Goal: Transaction & Acquisition: Download file/media

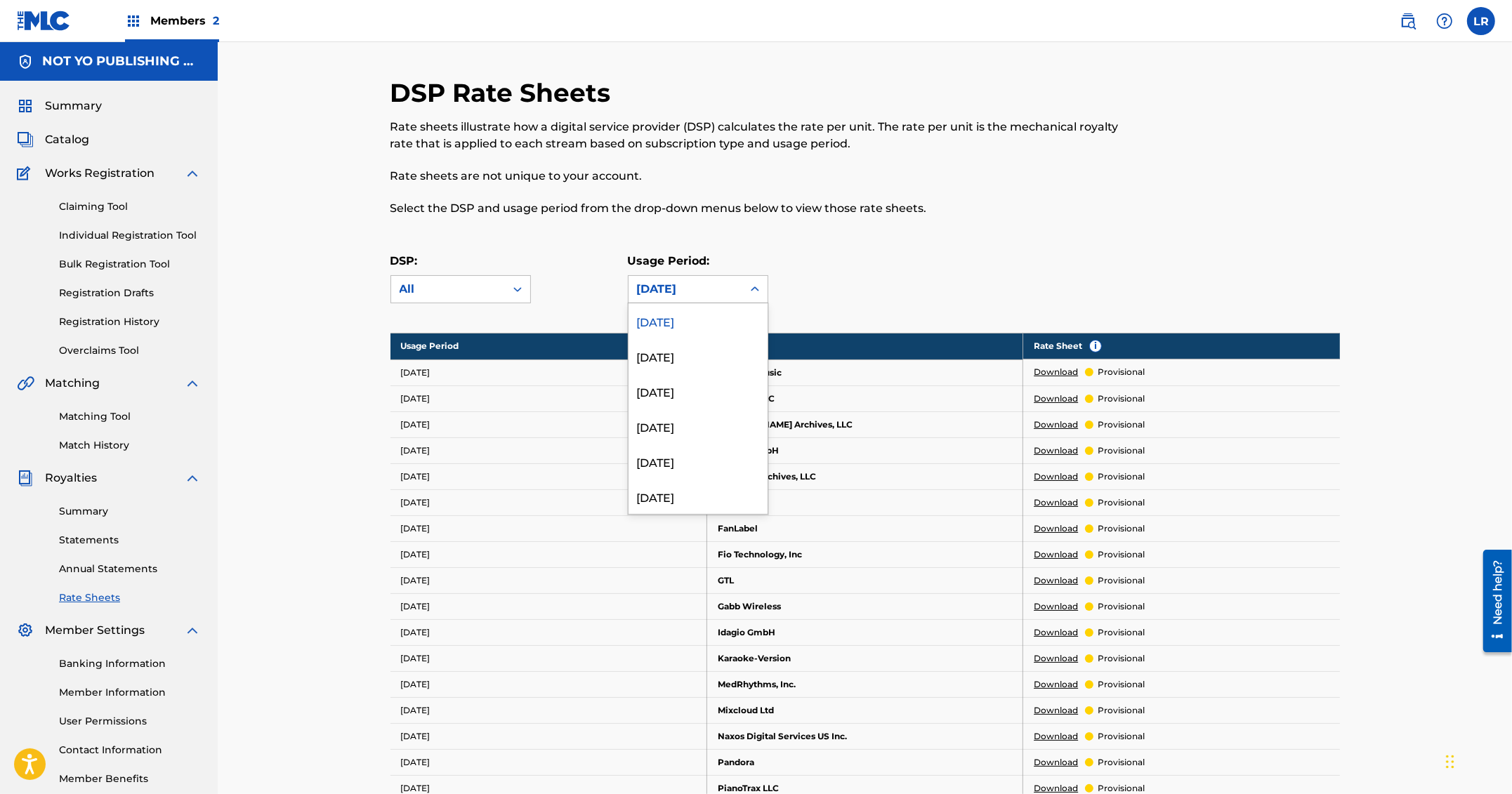
click at [694, 288] on div "[DATE]" at bounding box center [686, 290] width 97 height 17
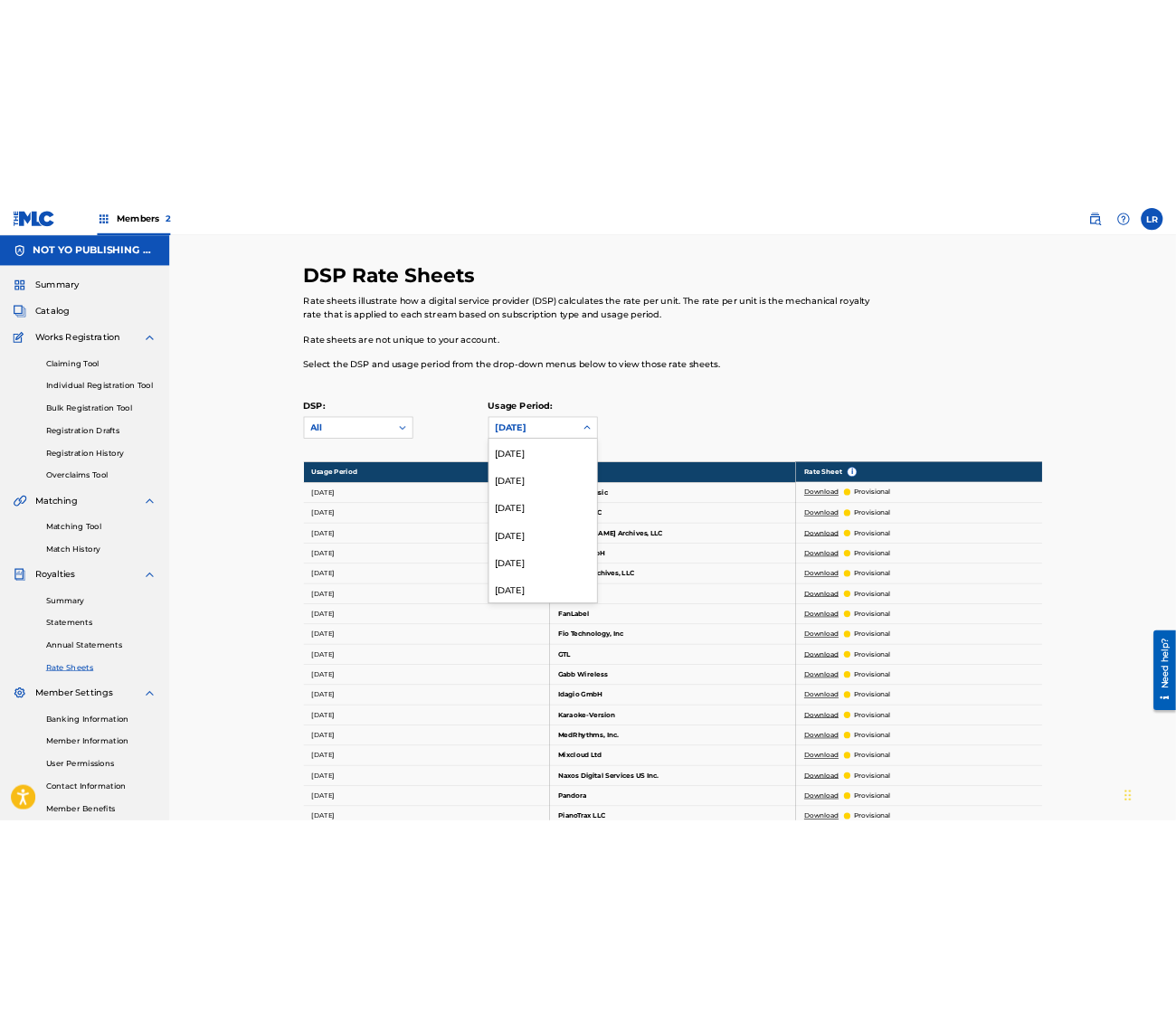
scroll to position [1507, 0]
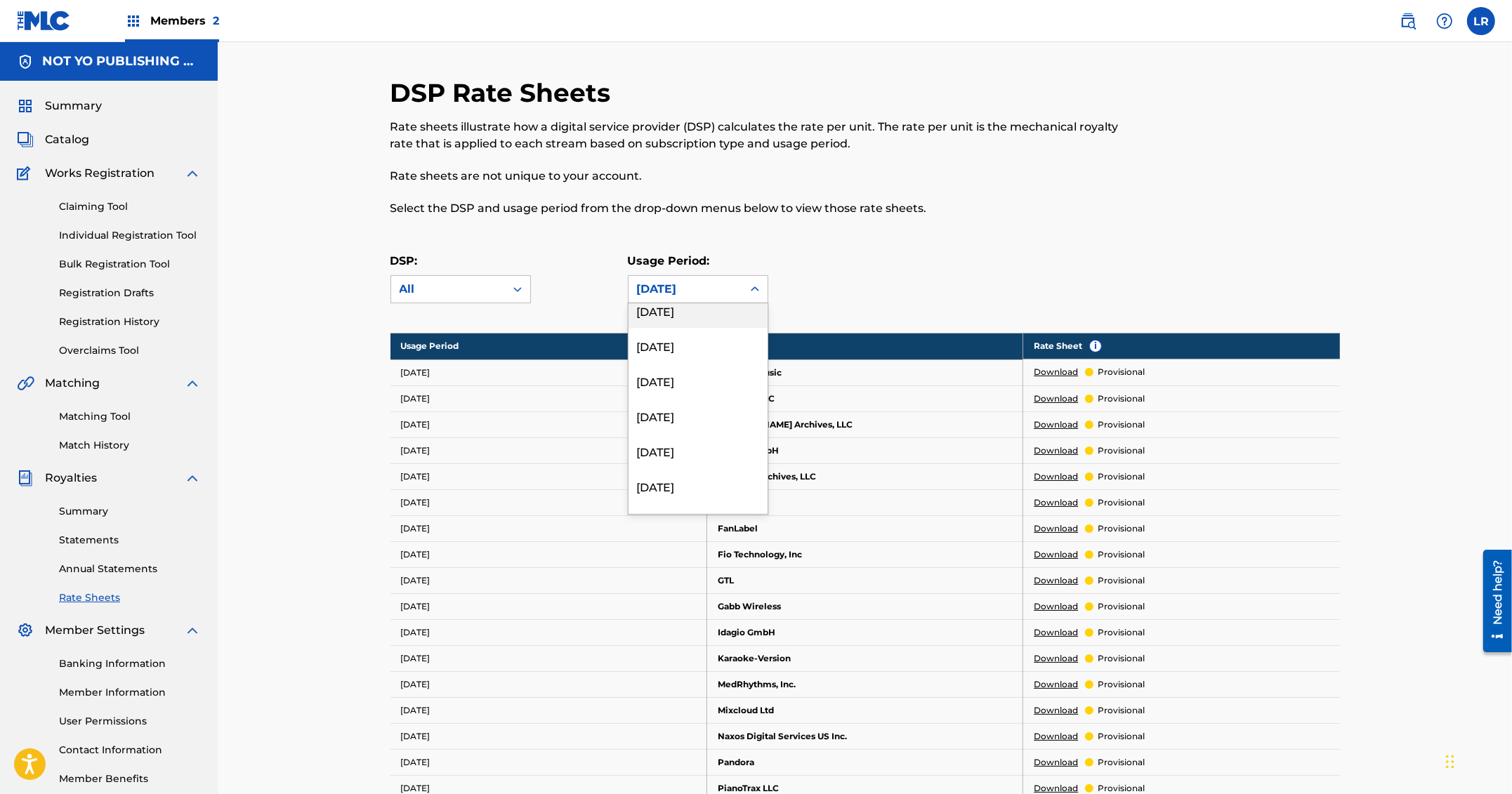
click at [571, 298] on div "DSP: All" at bounding box center [509, 277] width 237 height 50
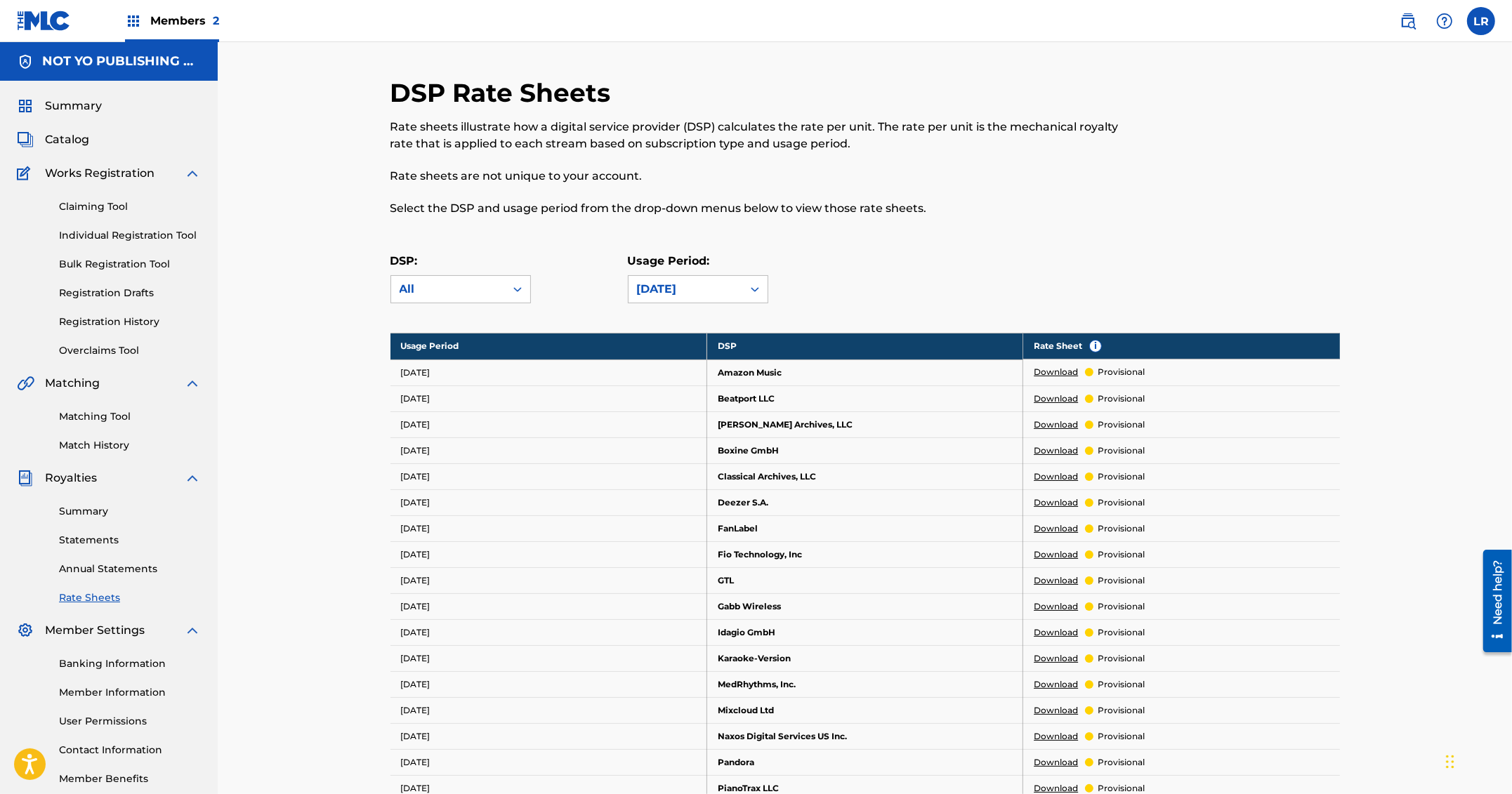
click at [659, 306] on div "DSP: All Usage Period: [DATE]" at bounding box center [865, 284] width 950 height 63
click at [667, 294] on div "[DATE]" at bounding box center [686, 290] width 97 height 17
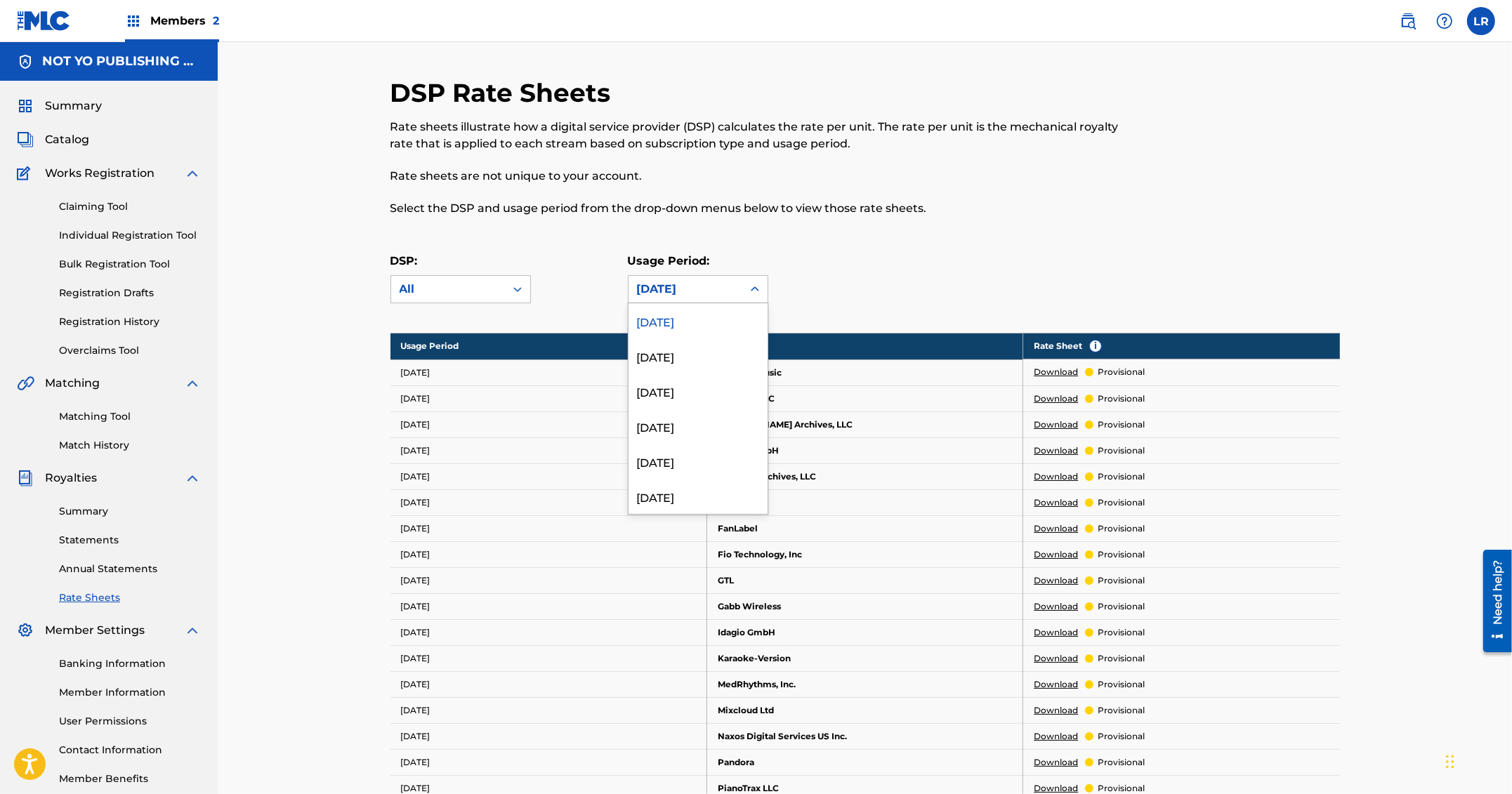
click at [830, 268] on div "Usage Period: [DATE] selected, 1 of 213. 213 results available. Use Up and Down…" at bounding box center [747, 277] width 237 height 50
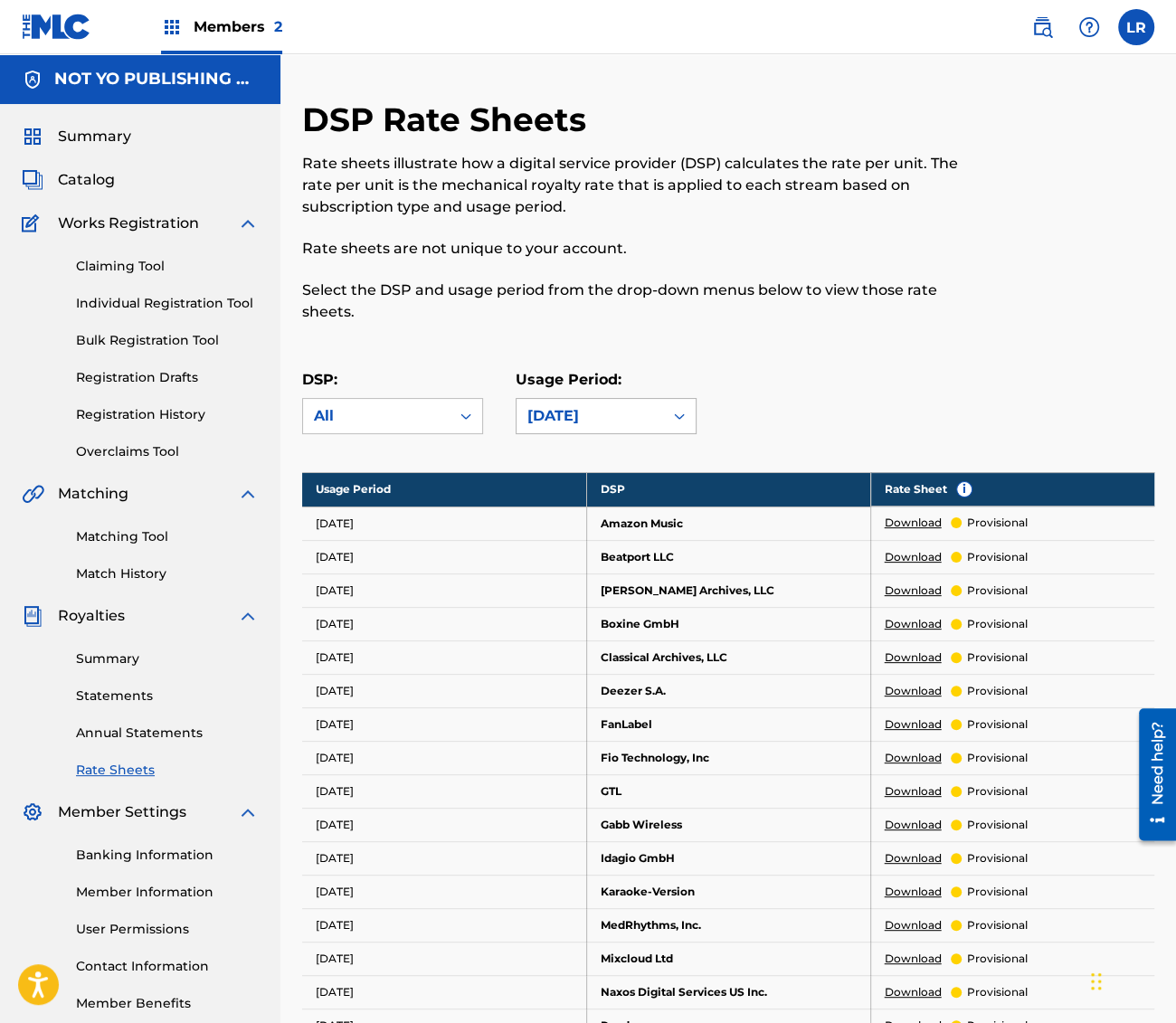
click at [640, 413] on div "[DATE]" at bounding box center [590, 416] width 125 height 22
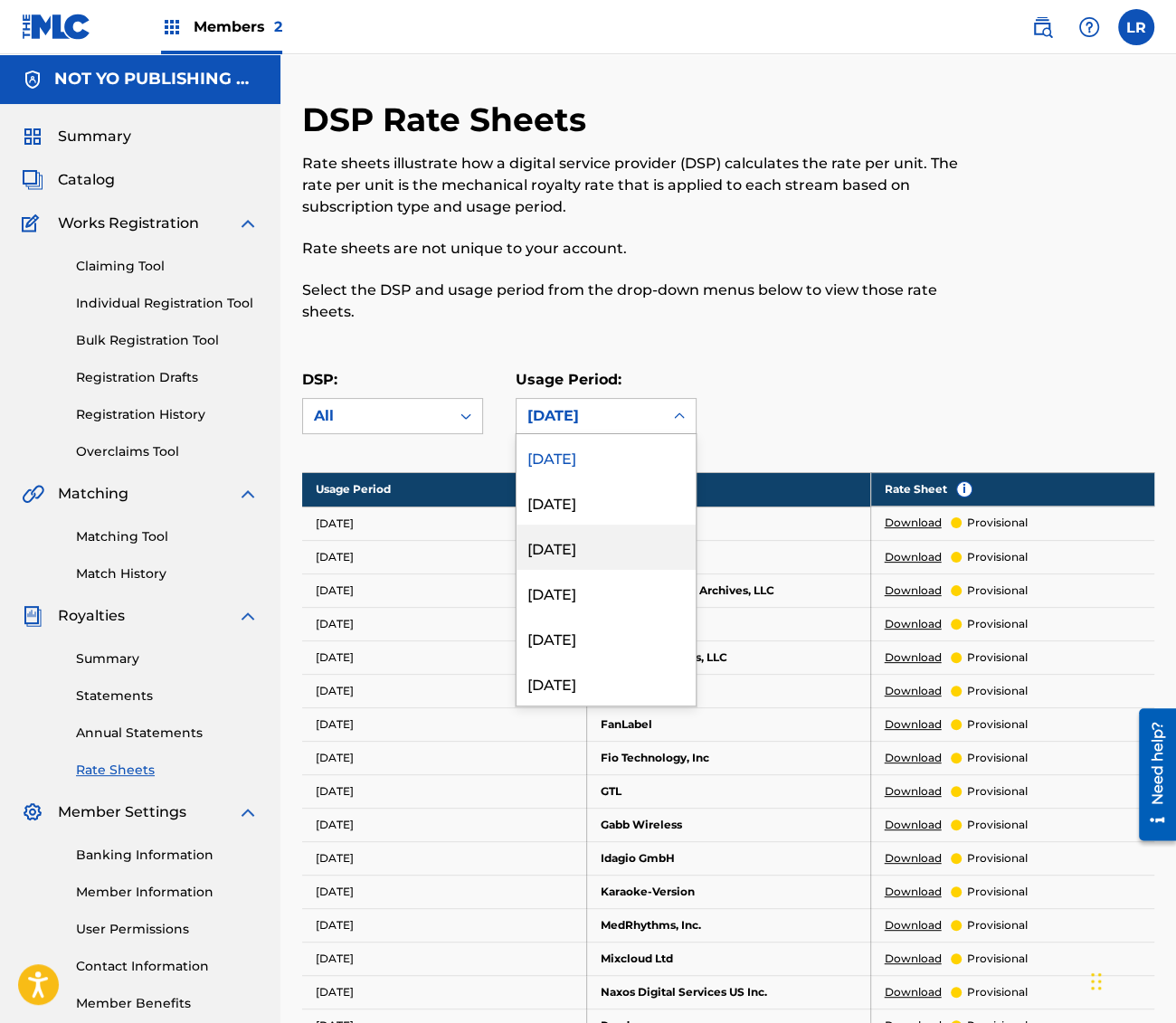
click at [602, 538] on div "[DATE]" at bounding box center [606, 547] width 179 height 45
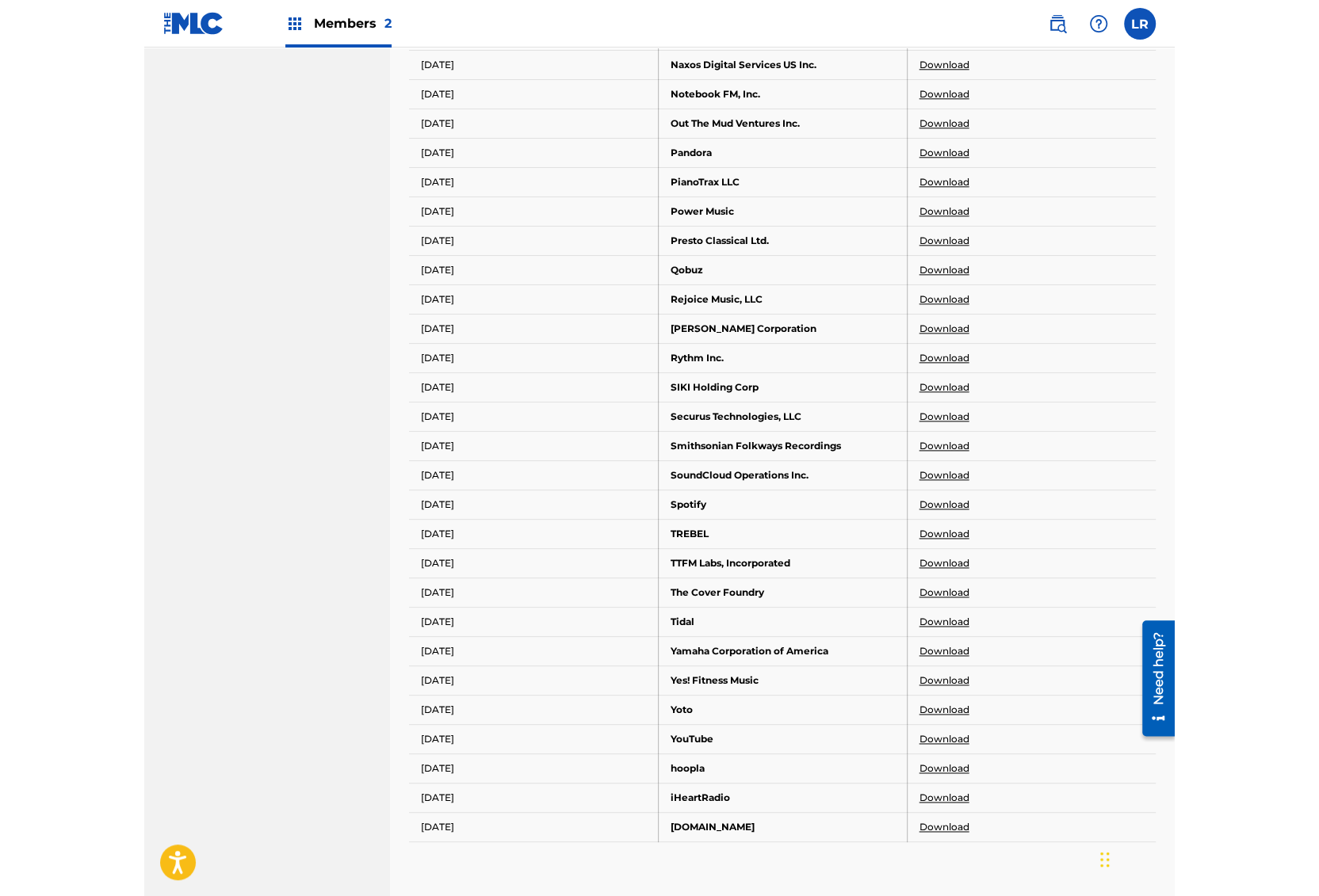
scroll to position [1131, 0]
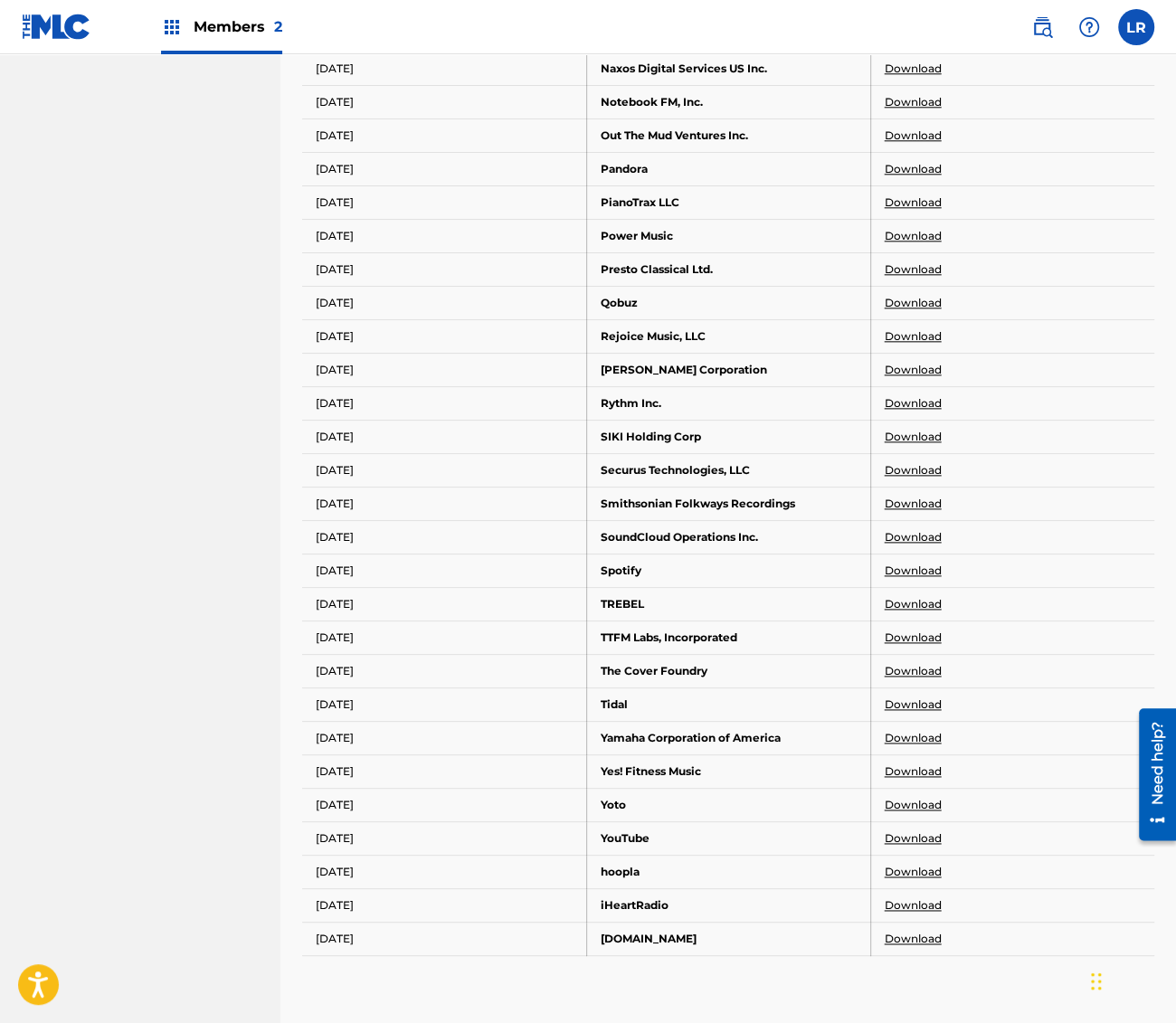
click at [923, 562] on link "Download" at bounding box center [914, 570] width 57 height 16
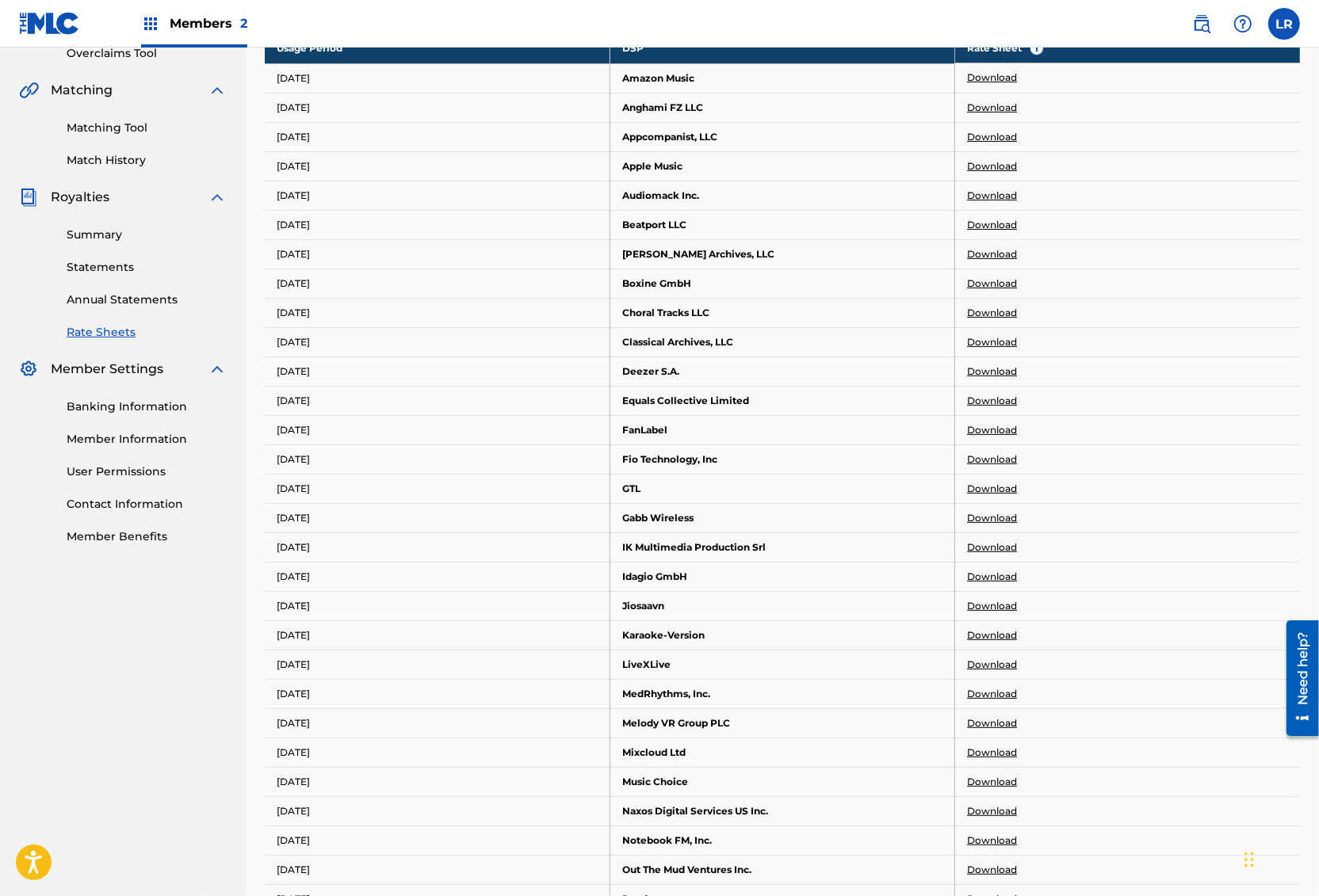
scroll to position [135, 0]
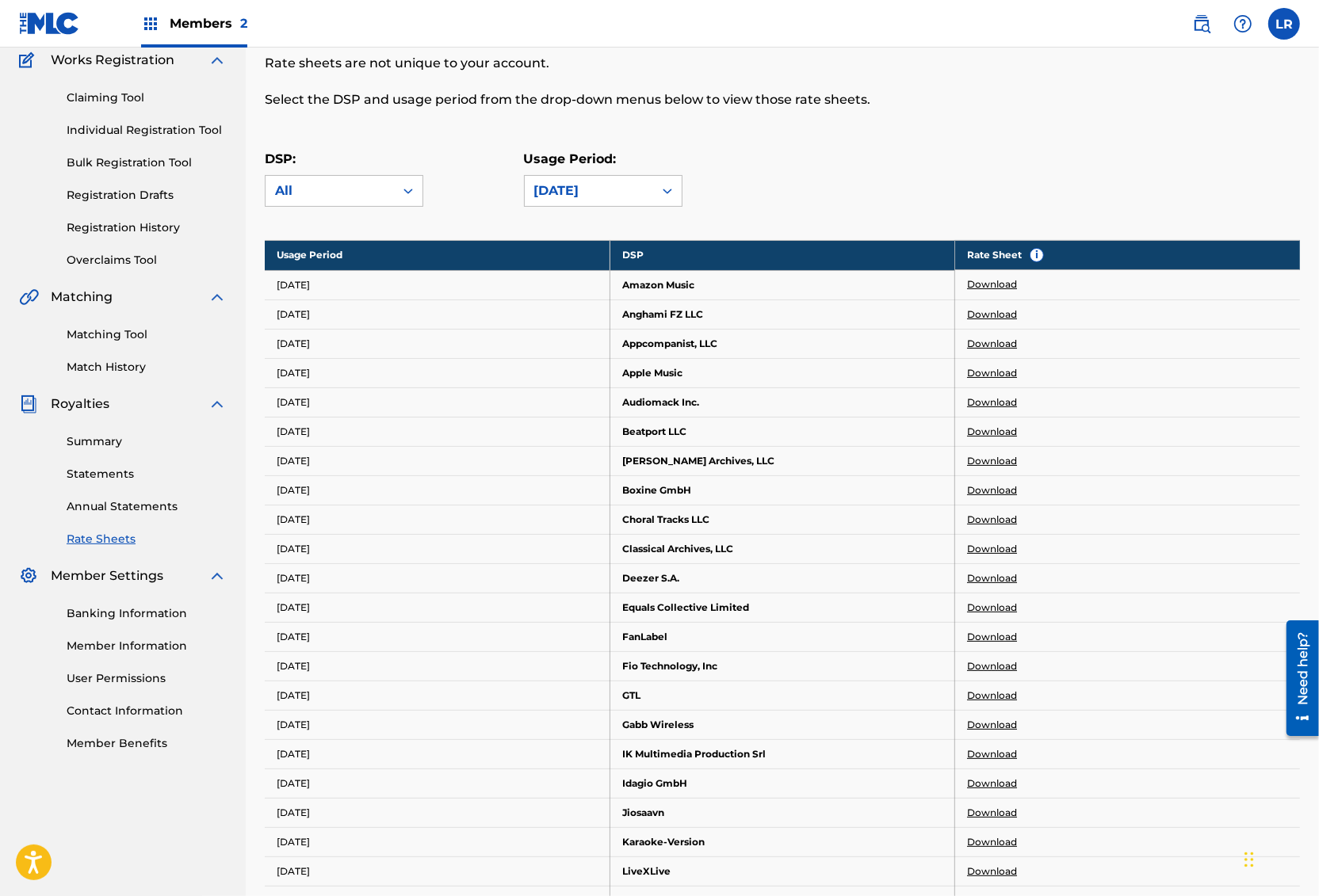
click at [995, 282] on link "Download" at bounding box center [991, 284] width 50 height 14
click at [995, 309] on link "Download" at bounding box center [991, 315] width 50 height 14
click at [976, 343] on link "Download" at bounding box center [991, 344] width 50 height 14
click at [992, 370] on link "Download" at bounding box center [991, 373] width 50 height 14
click at [1007, 400] on link "Download" at bounding box center [991, 403] width 50 height 14
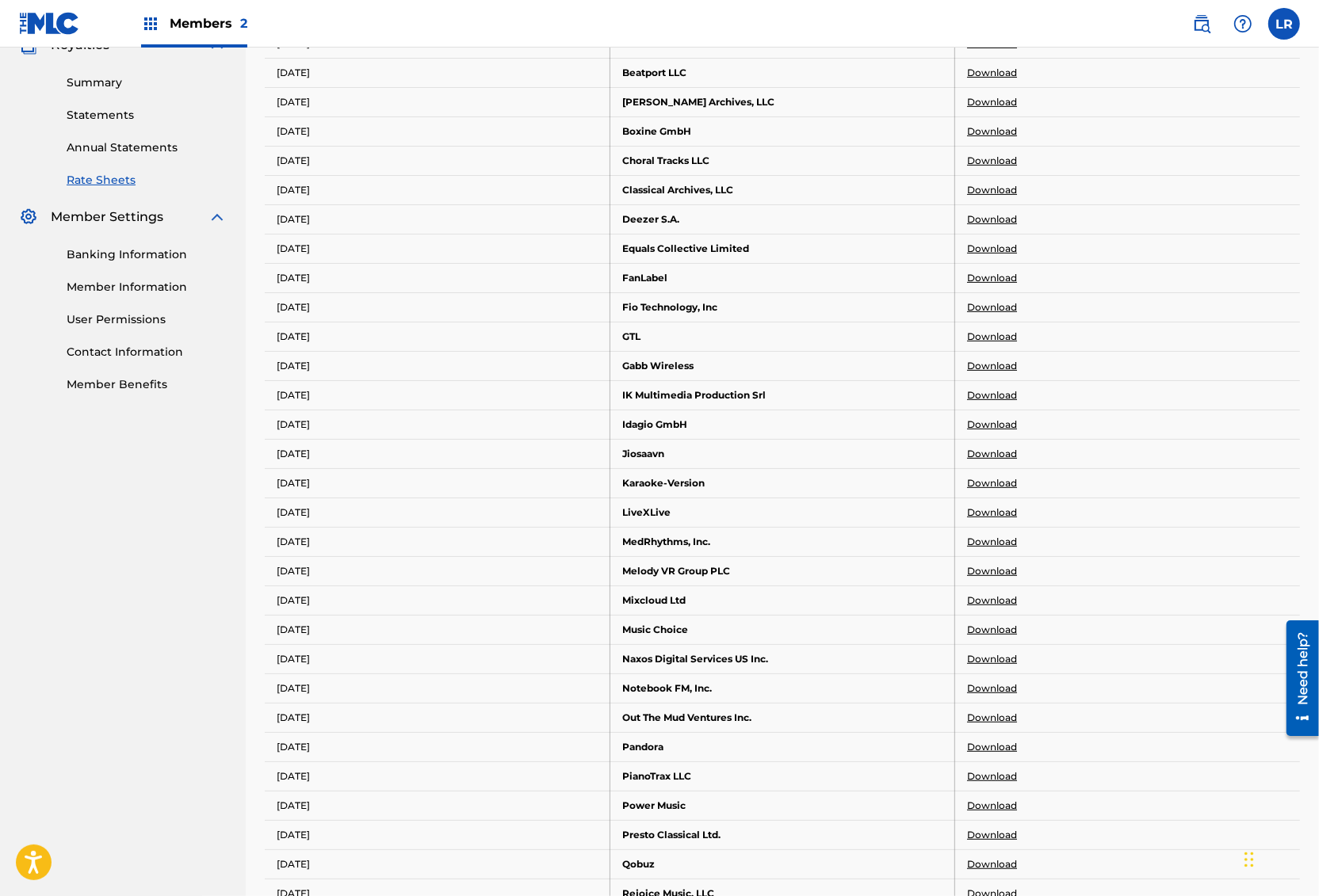
scroll to position [492, 0]
click at [979, 75] on link "Download" at bounding box center [991, 75] width 50 height 14
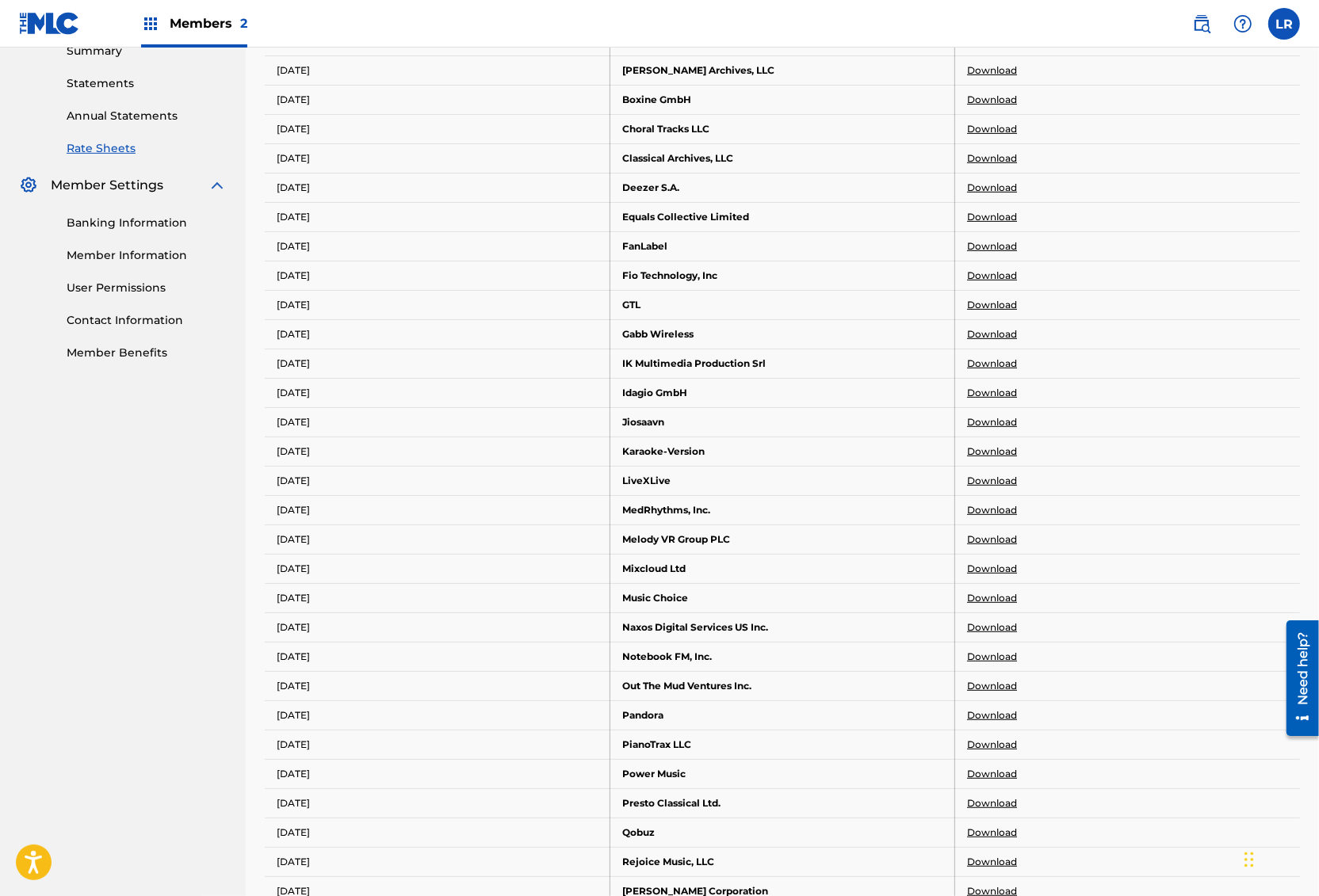
scroll to position [528, 0]
click at [1004, 64] on link "Download" at bounding box center [991, 69] width 50 height 14
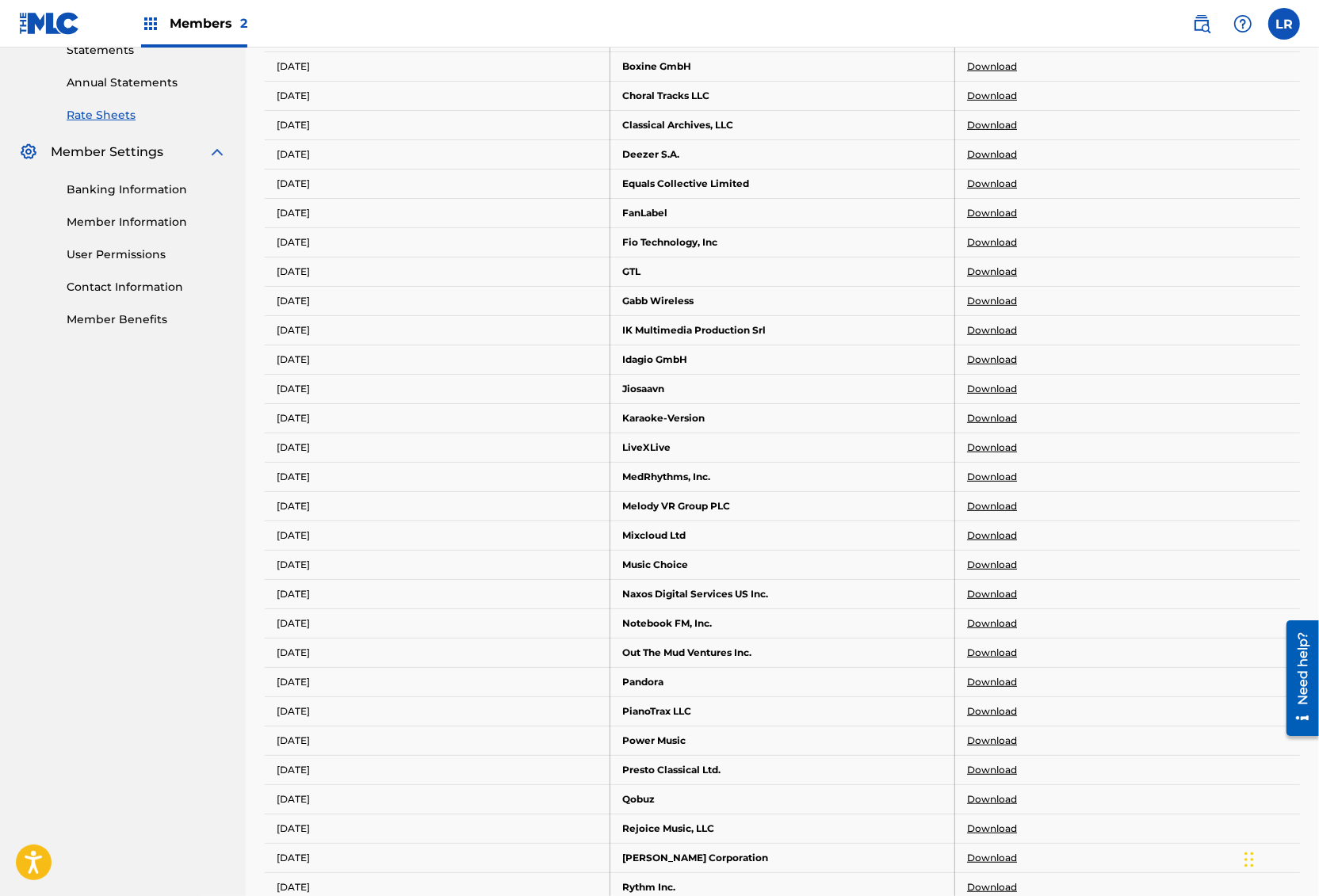
scroll to position [561, 0]
click at [999, 67] on link "Download" at bounding box center [991, 65] width 50 height 14
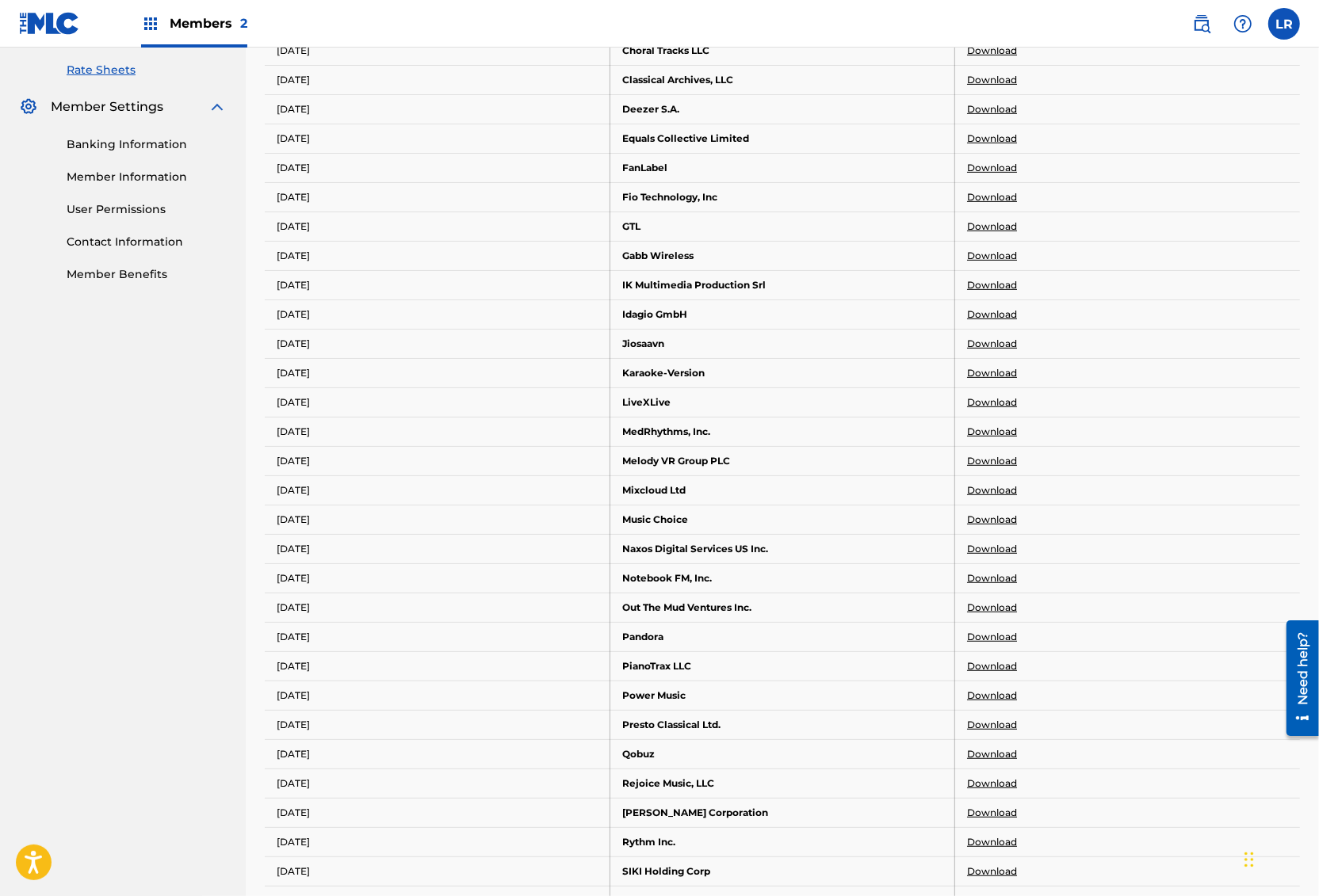
scroll to position [590, 0]
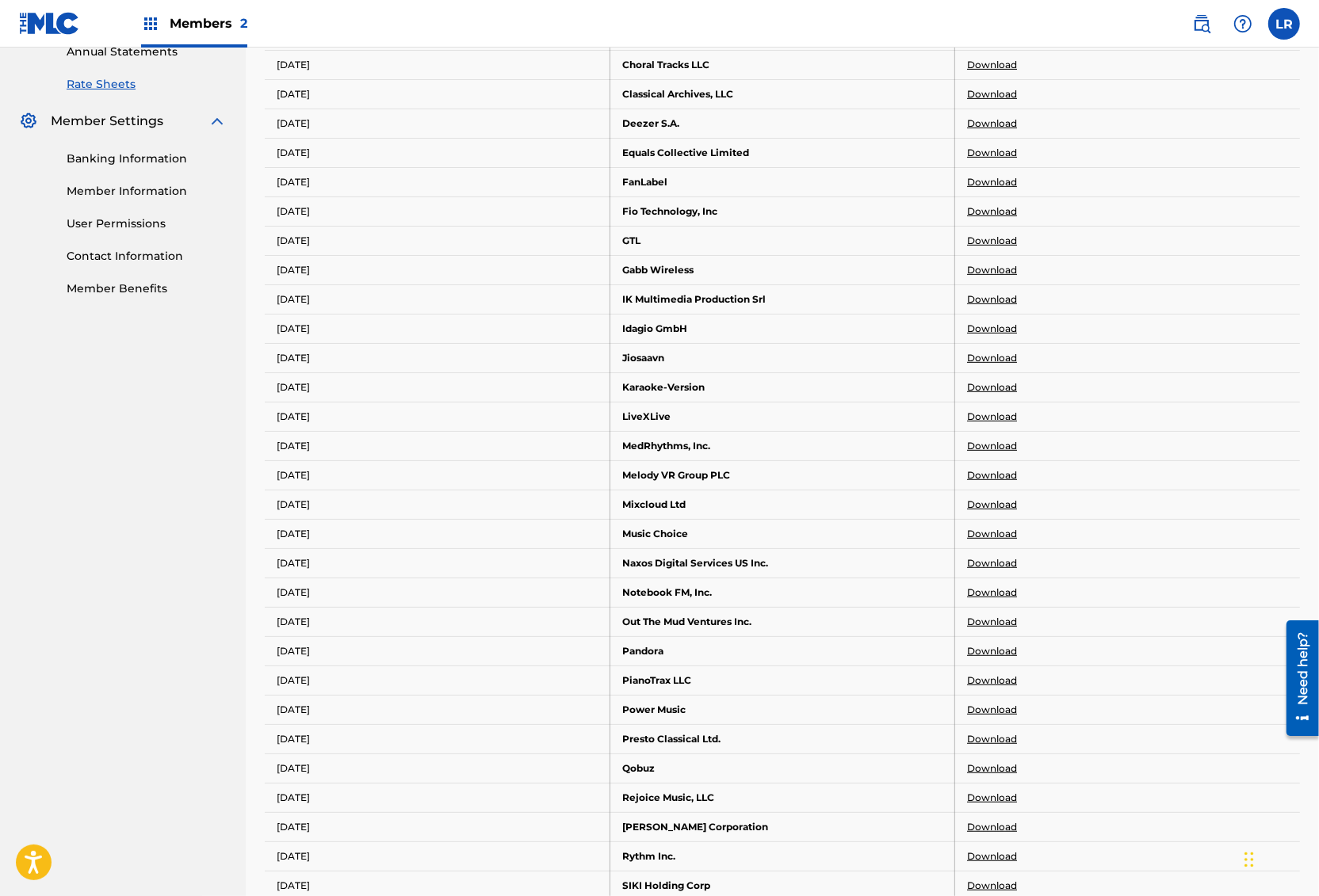
click at [1007, 58] on link "Download" at bounding box center [991, 65] width 50 height 14
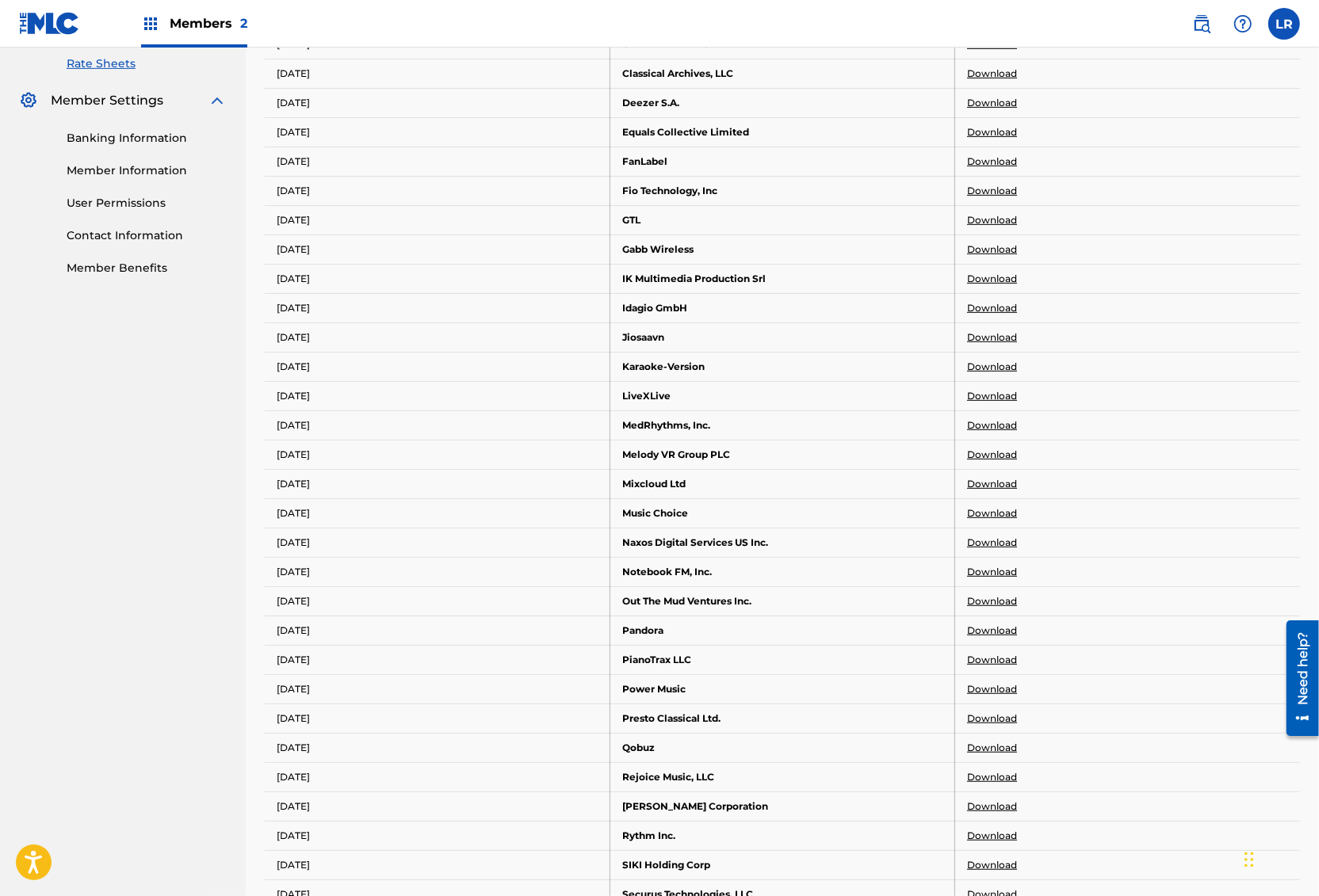
scroll to position [617, 0]
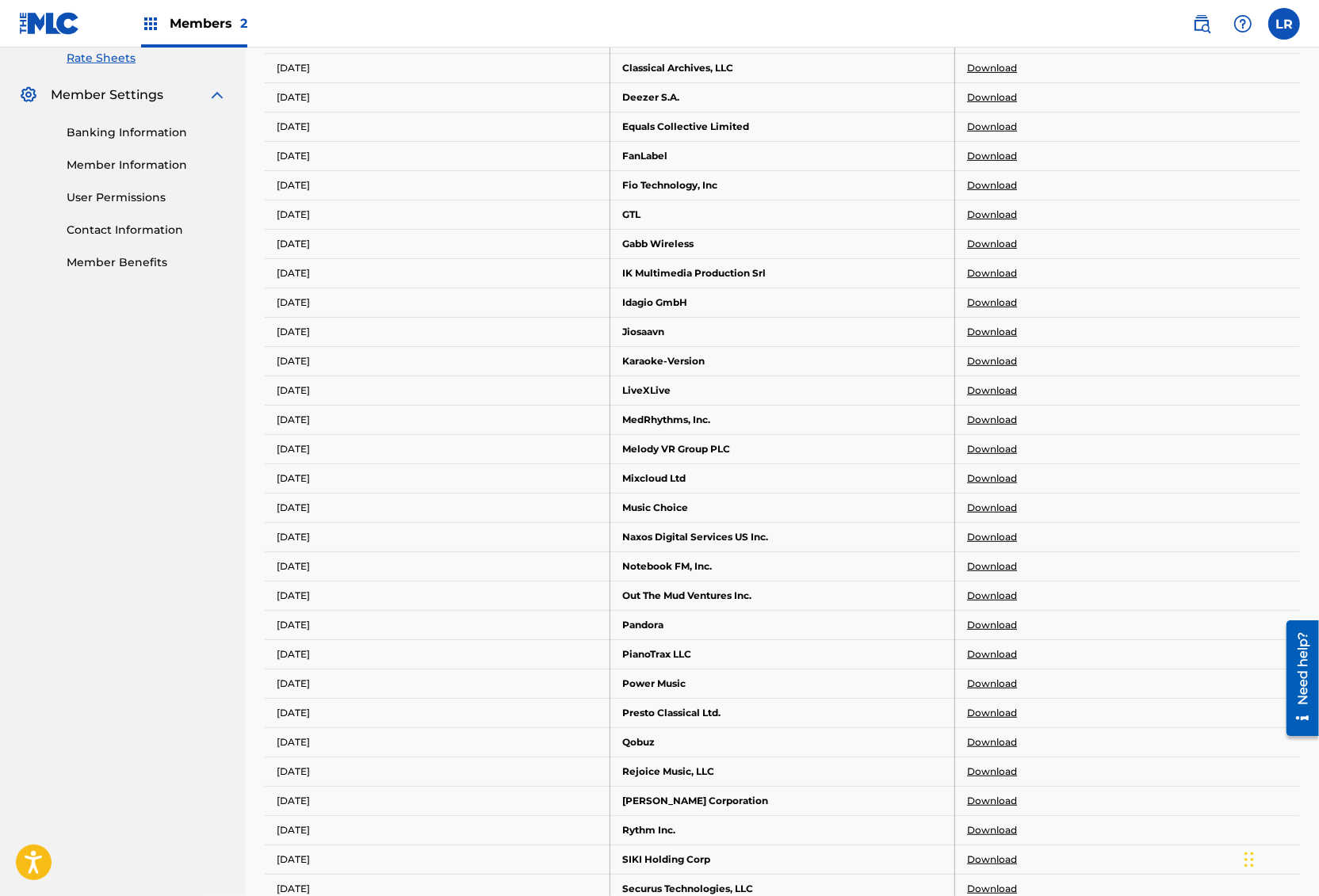
click at [1012, 61] on link "Download" at bounding box center [991, 68] width 50 height 14
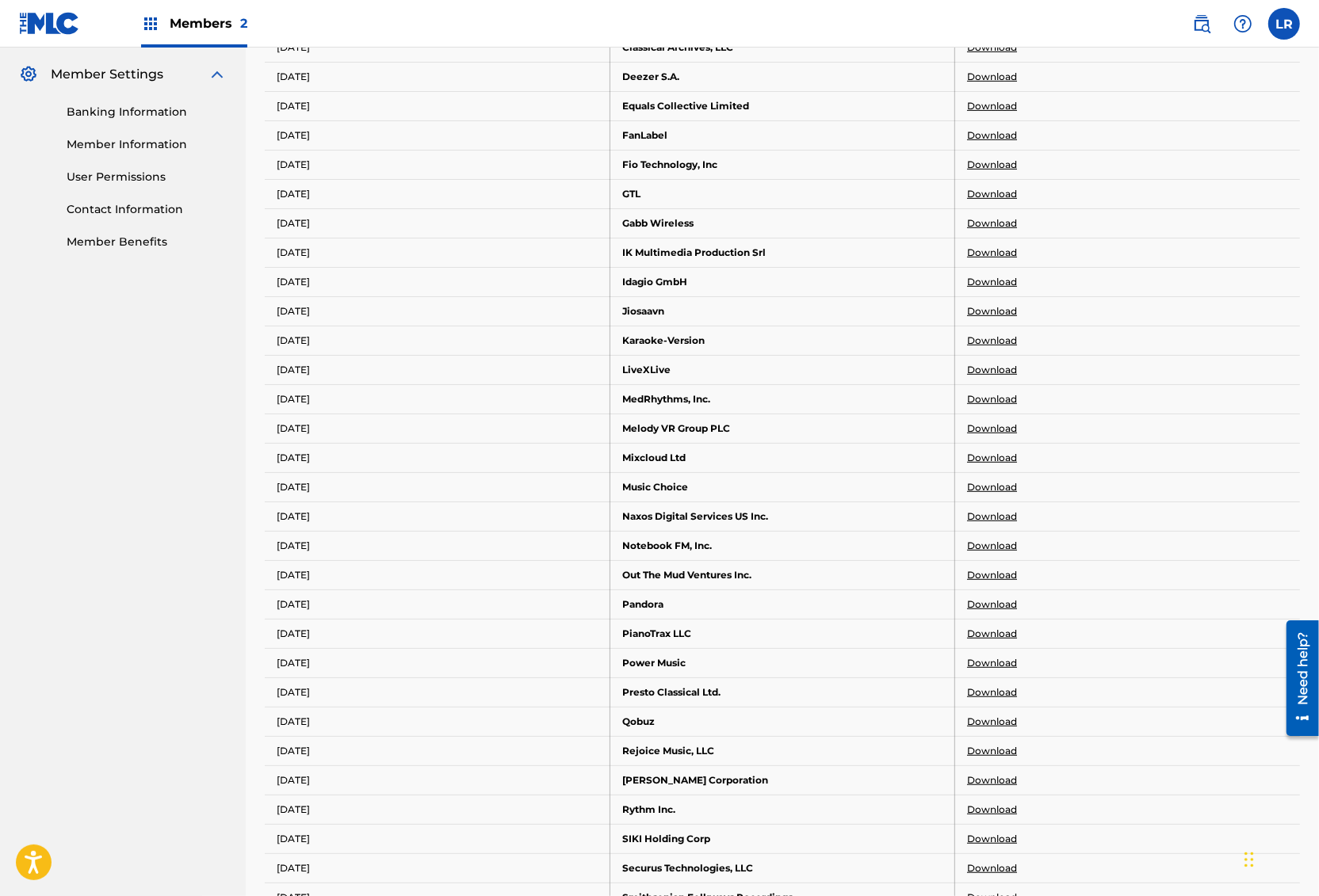
scroll to position [641, 0]
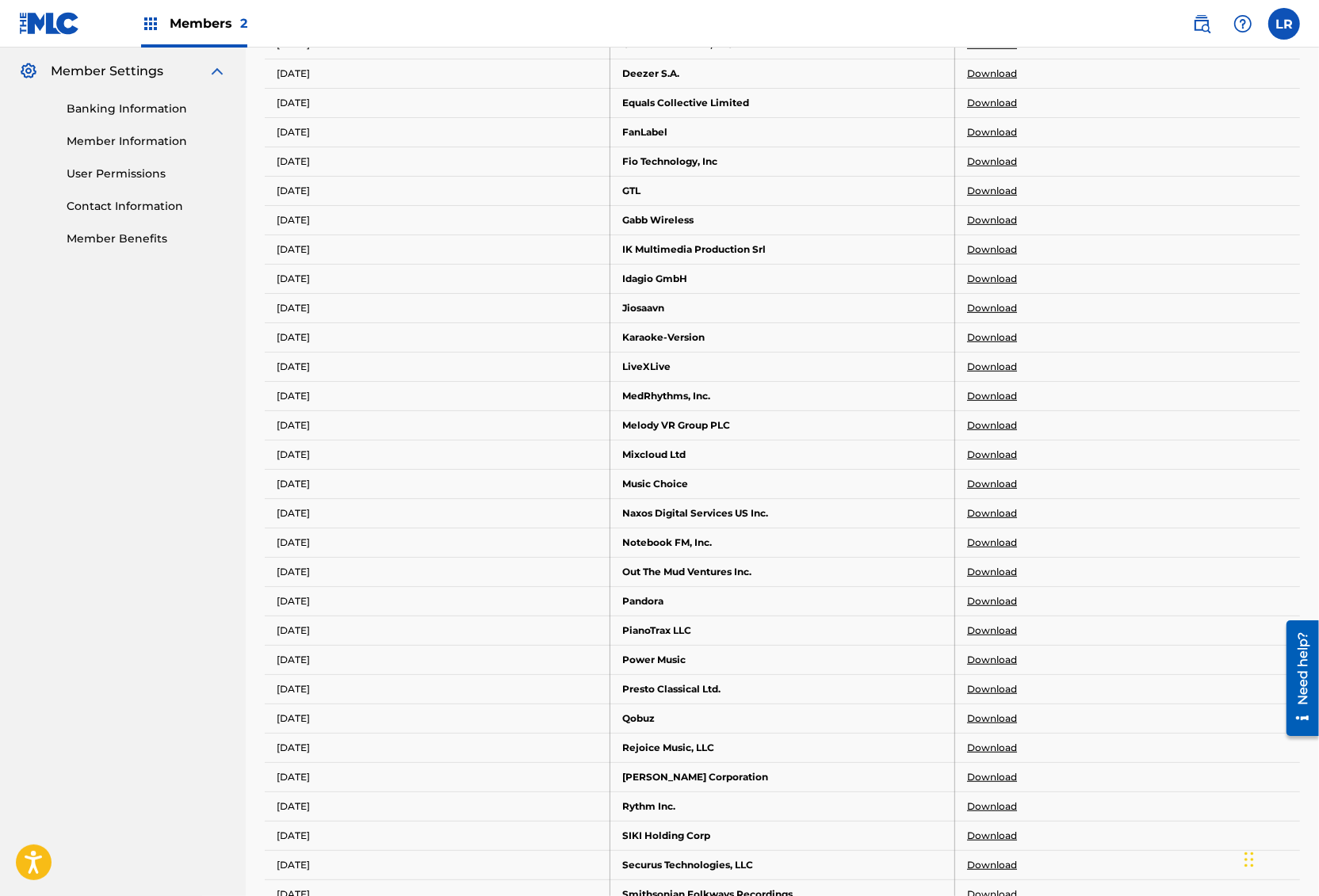
click at [999, 66] on link "Download" at bounding box center [991, 74] width 50 height 14
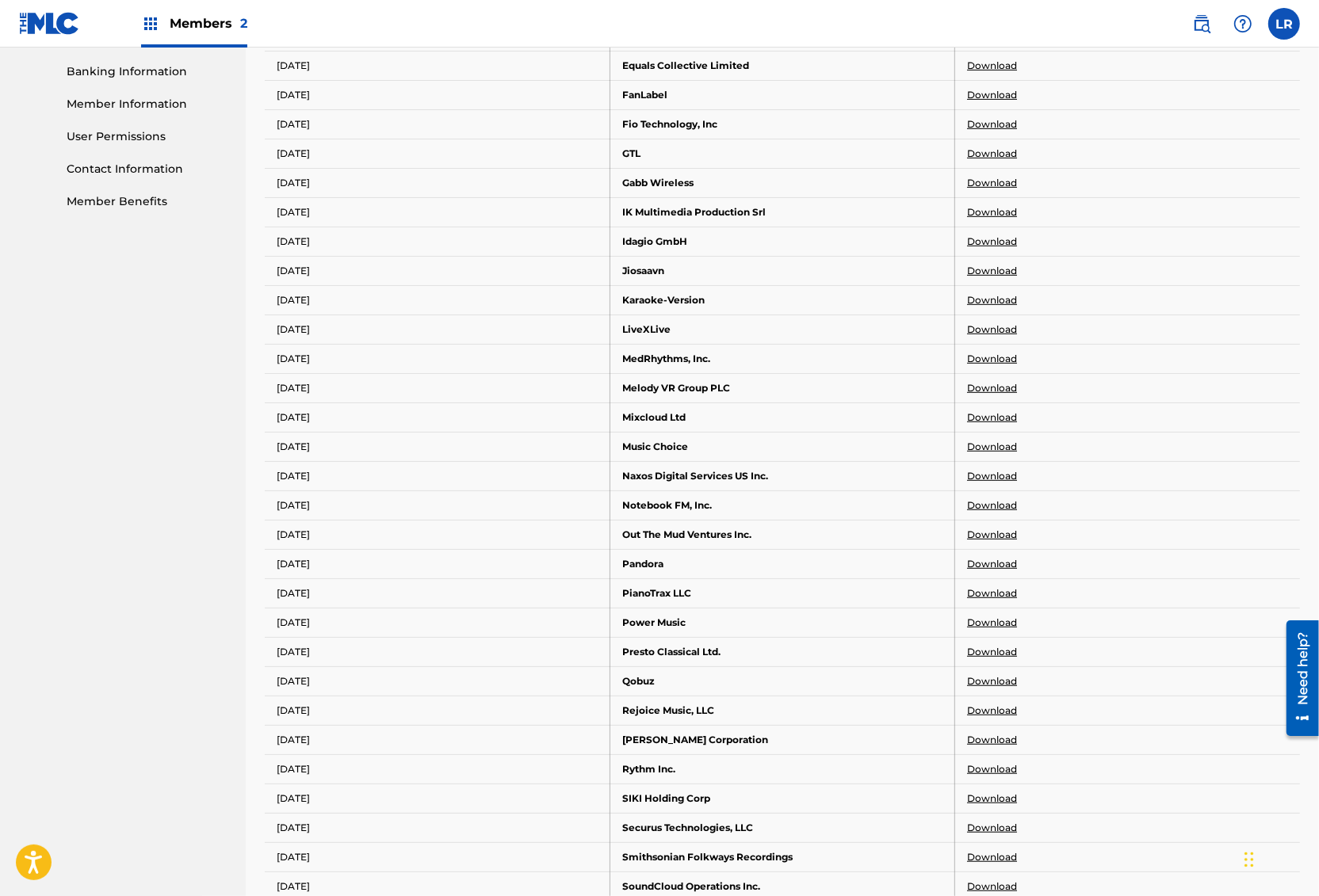
scroll to position [681, 0]
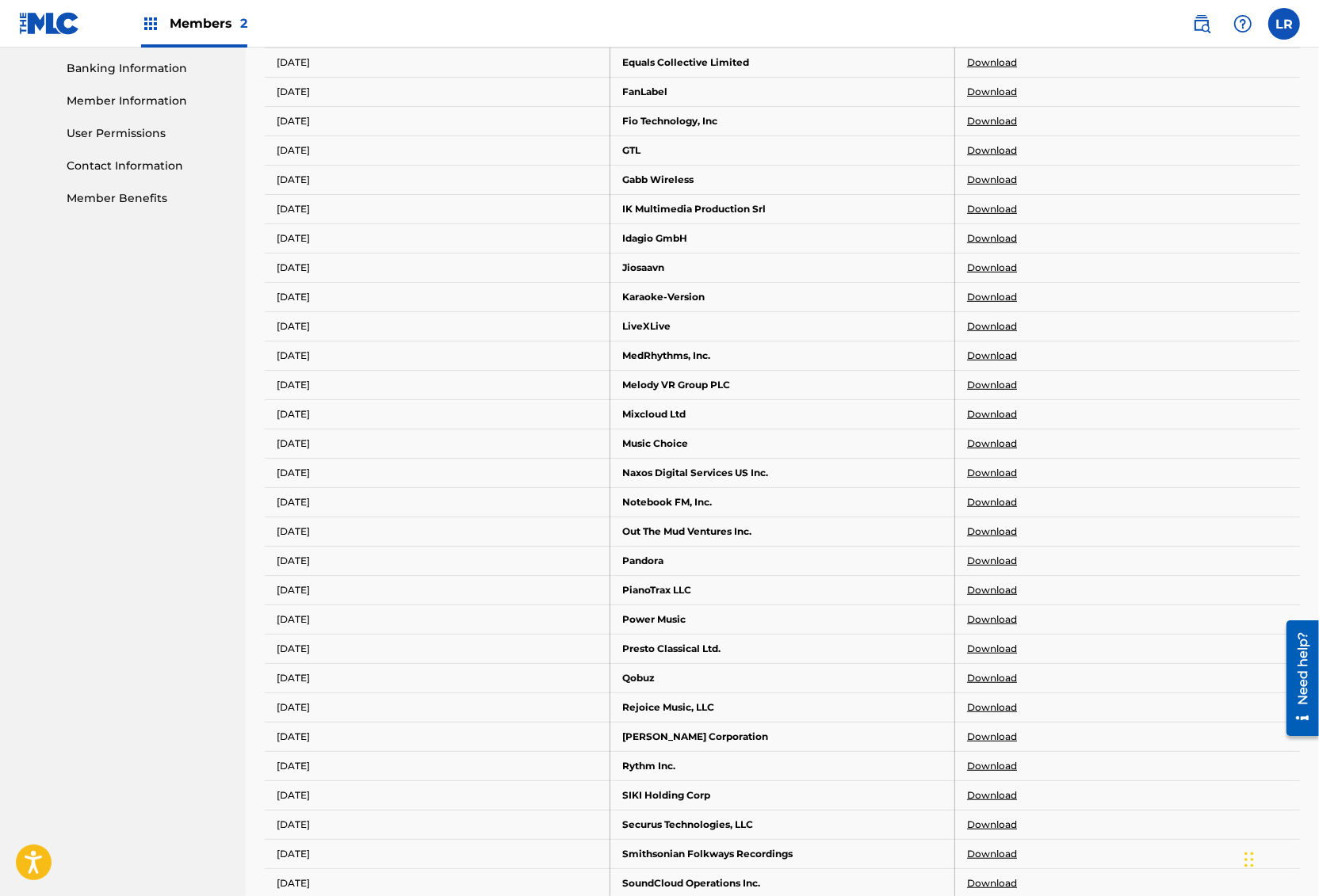
click at [995, 62] on link "Download" at bounding box center [991, 62] width 50 height 14
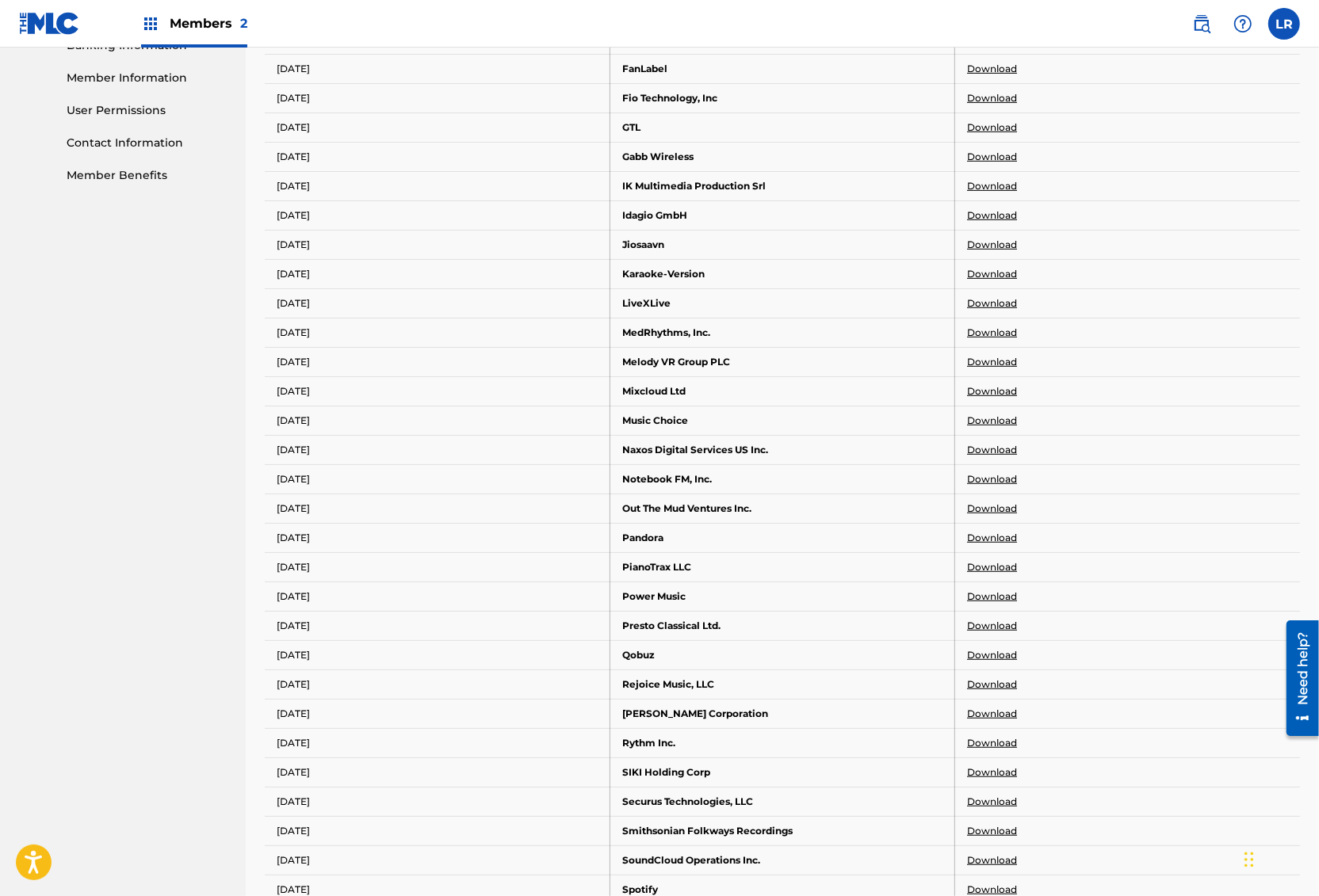
scroll to position [706, 0]
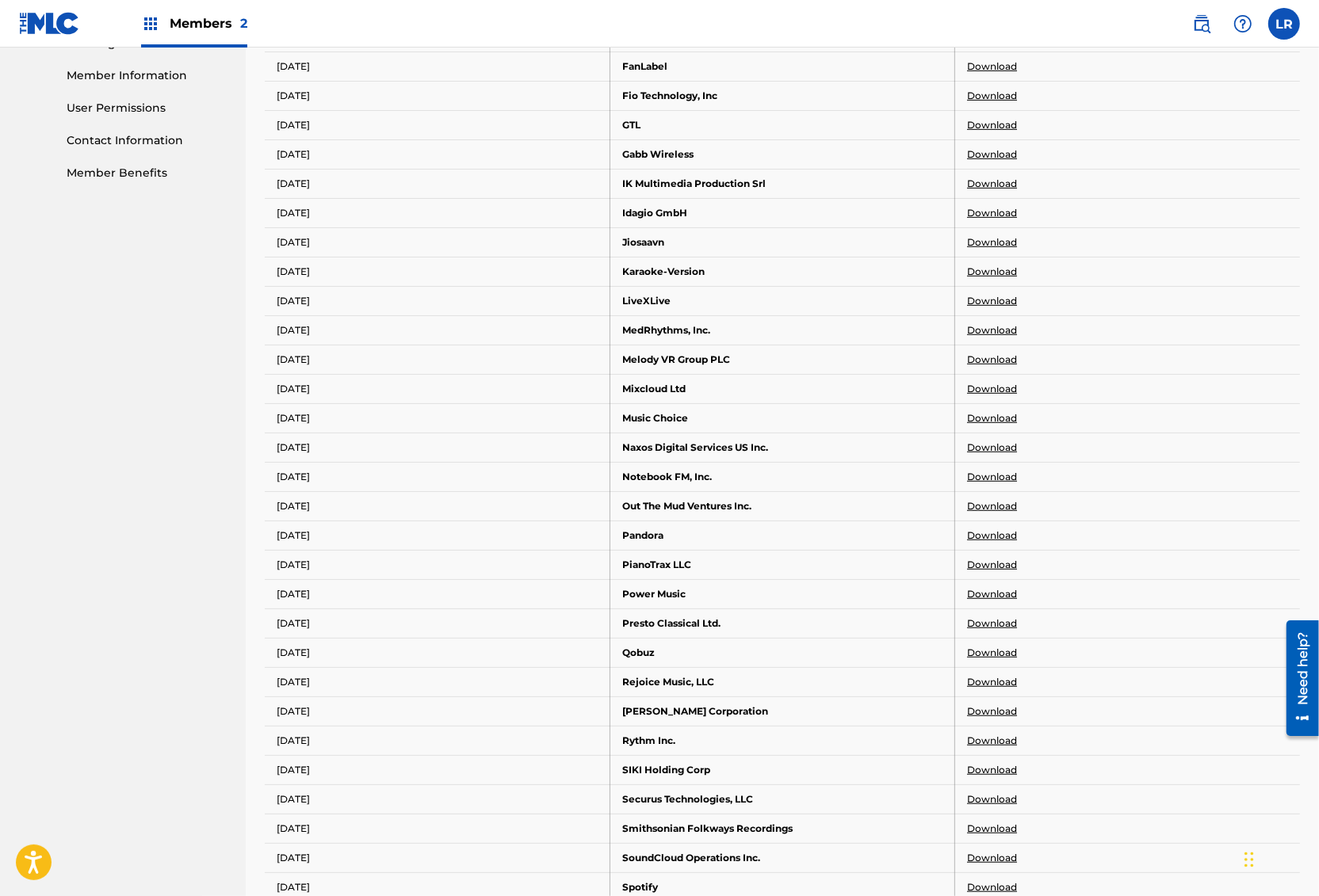
click at [1003, 64] on link "Download" at bounding box center [991, 66] width 50 height 14
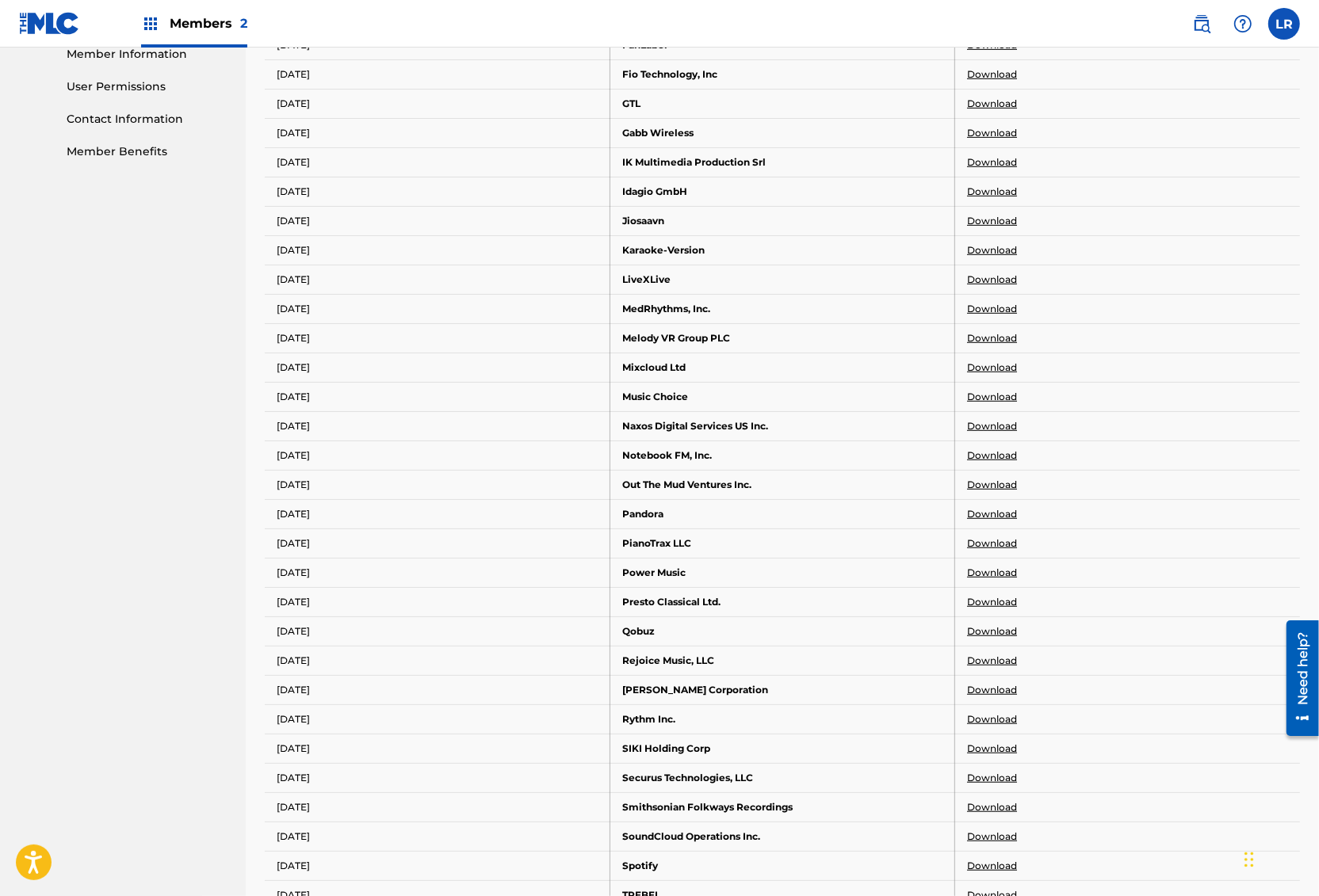
scroll to position [729, 0]
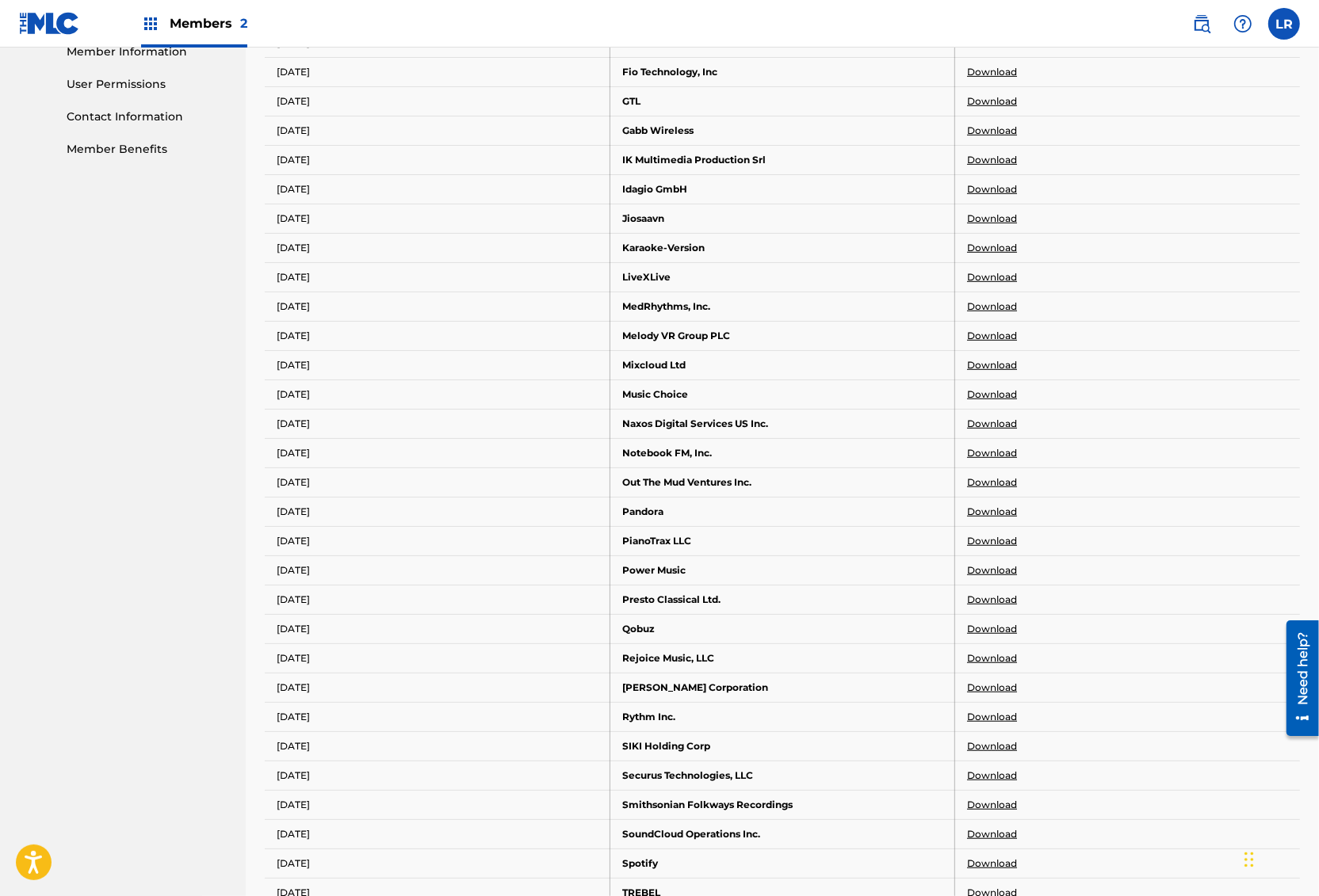
click at [973, 68] on link "Download" at bounding box center [991, 72] width 50 height 14
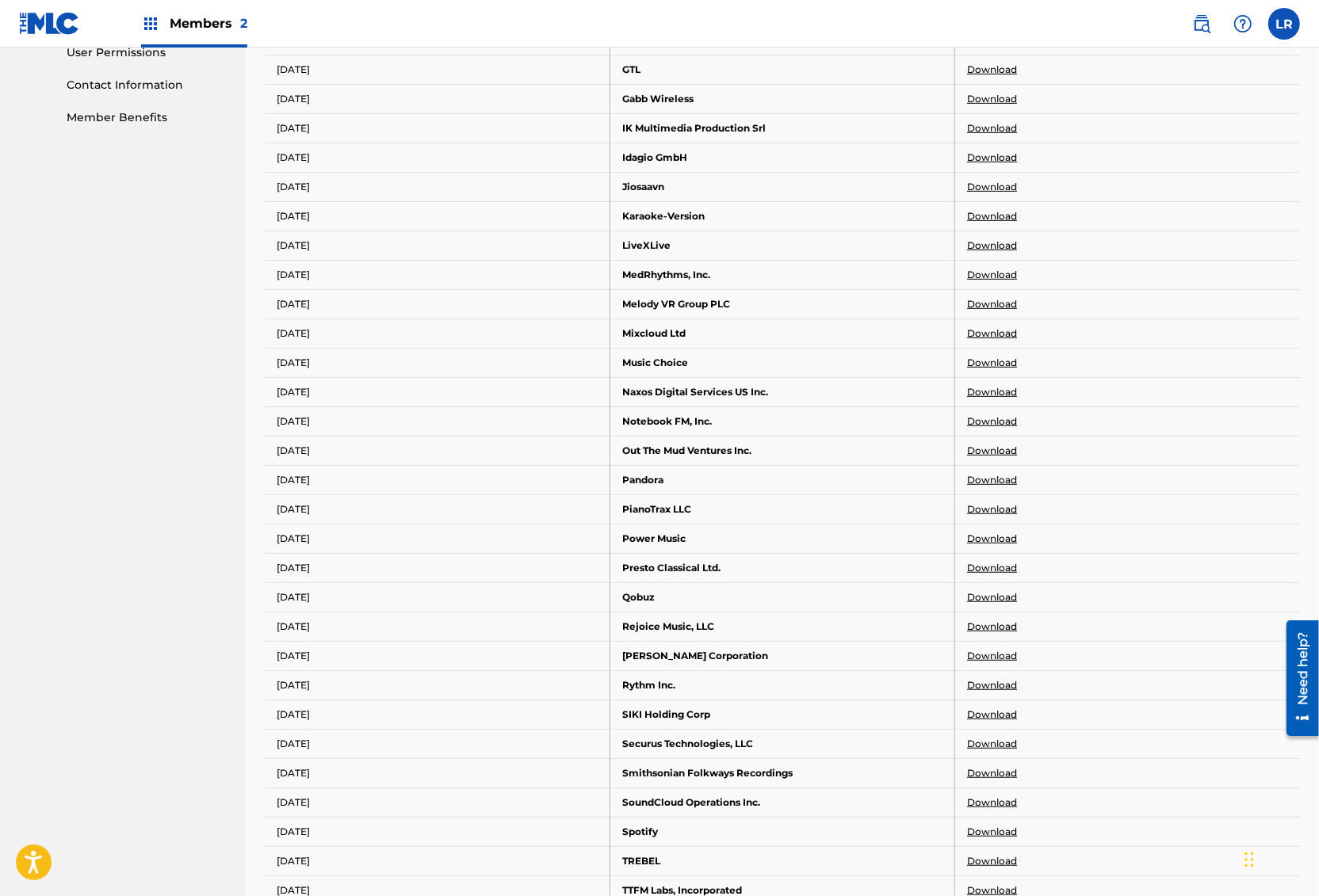
scroll to position [768, 0]
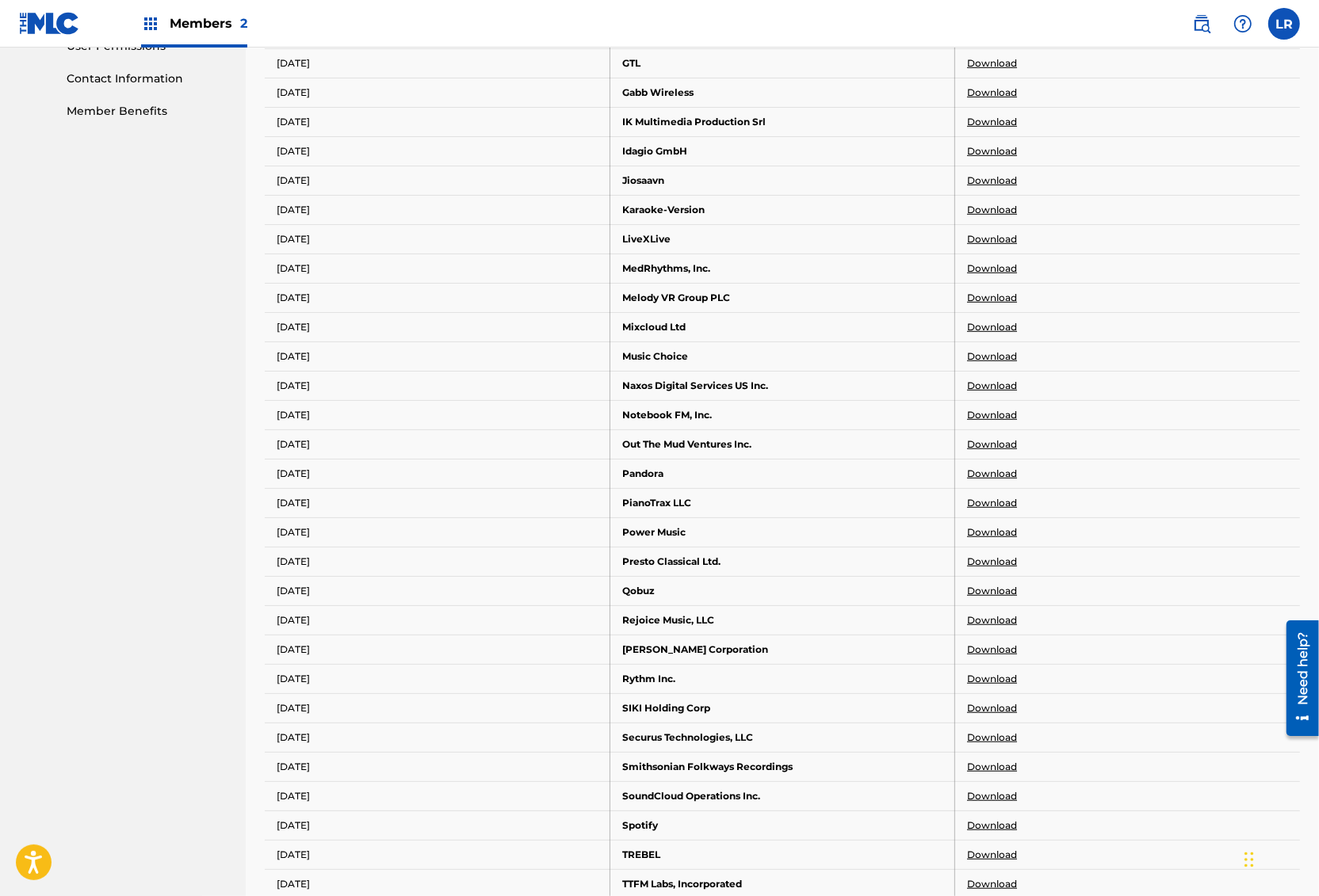
click at [999, 63] on link "Download" at bounding box center [991, 63] width 50 height 14
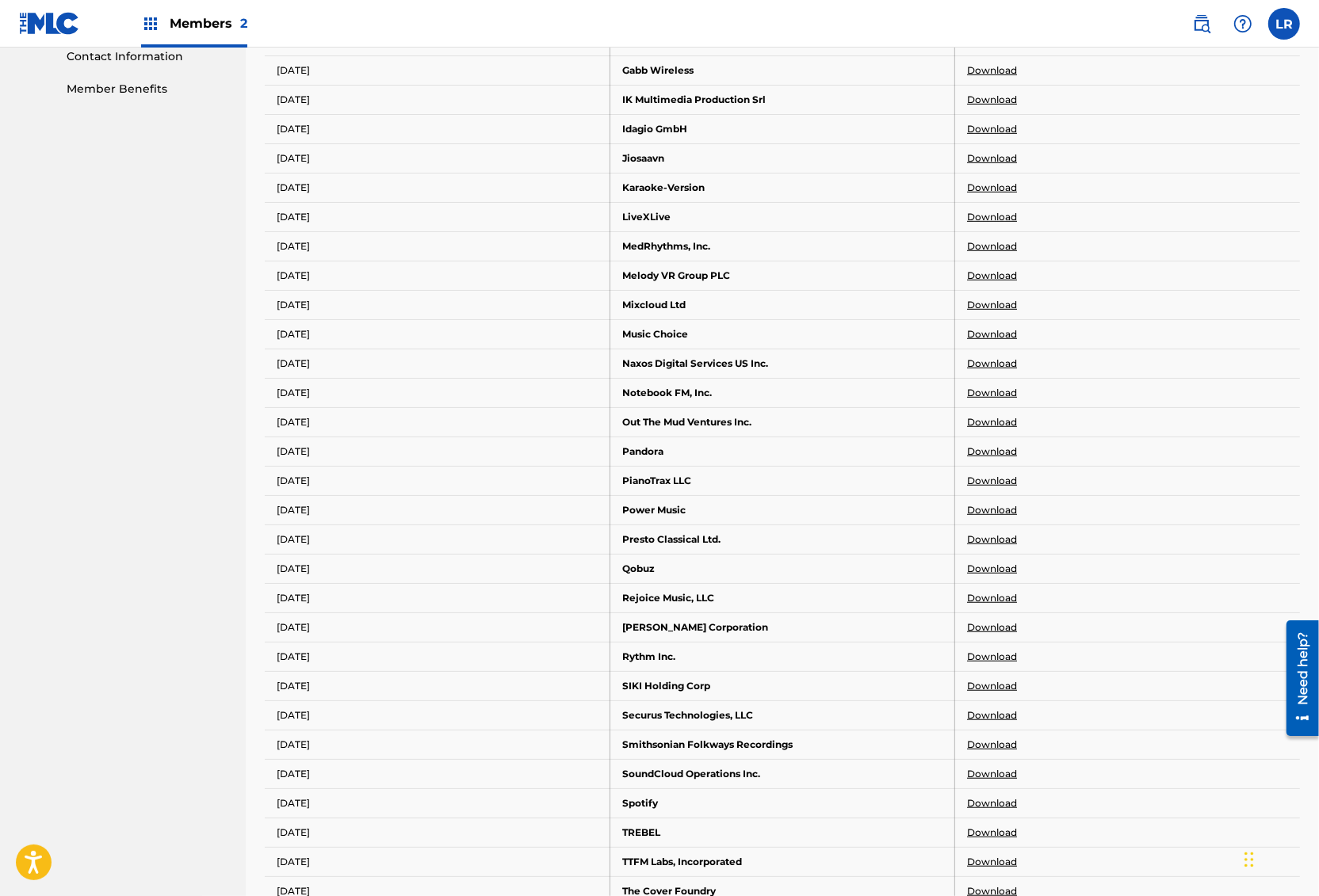
scroll to position [796, 0]
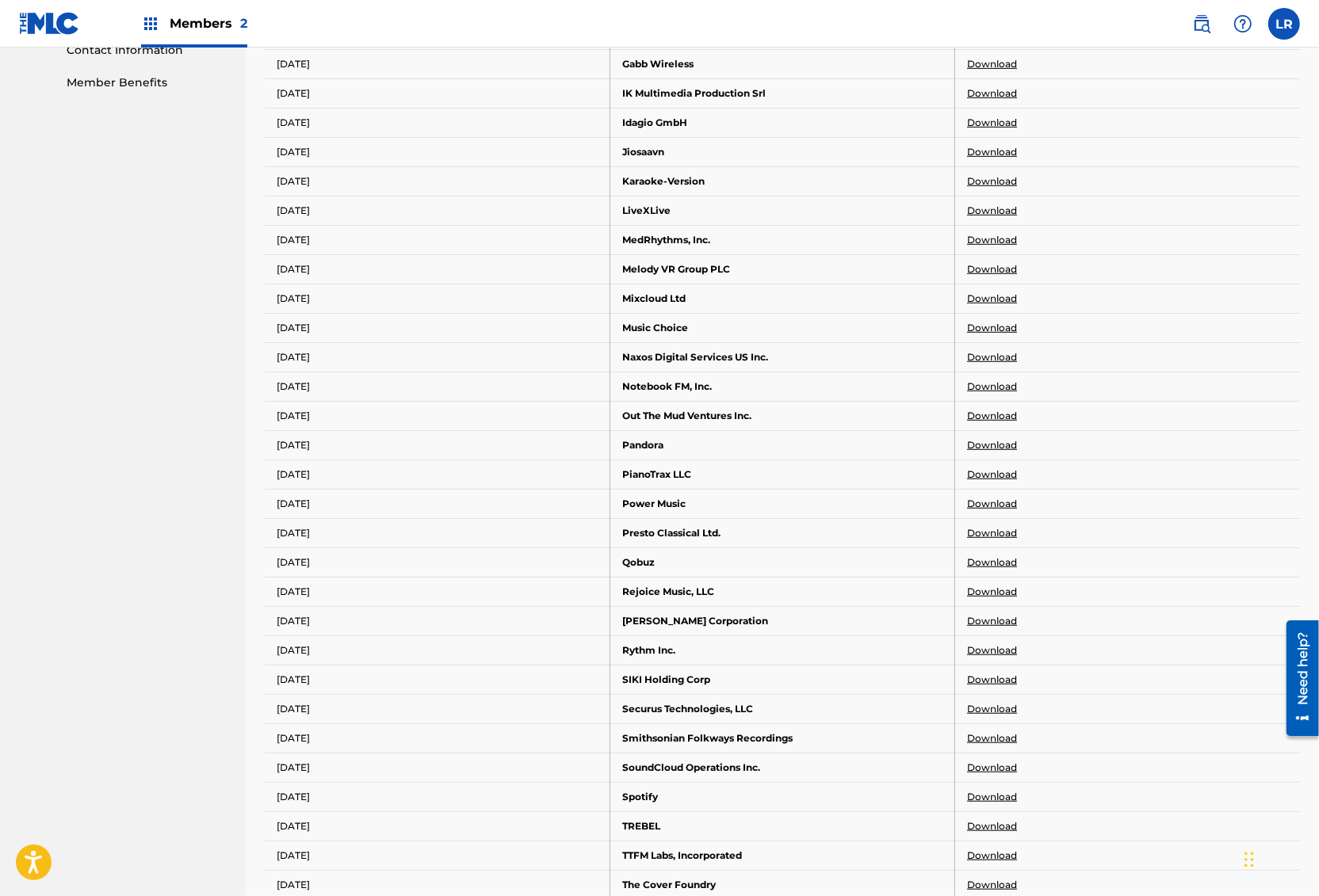
click at [1010, 57] on link "Download" at bounding box center [991, 64] width 50 height 14
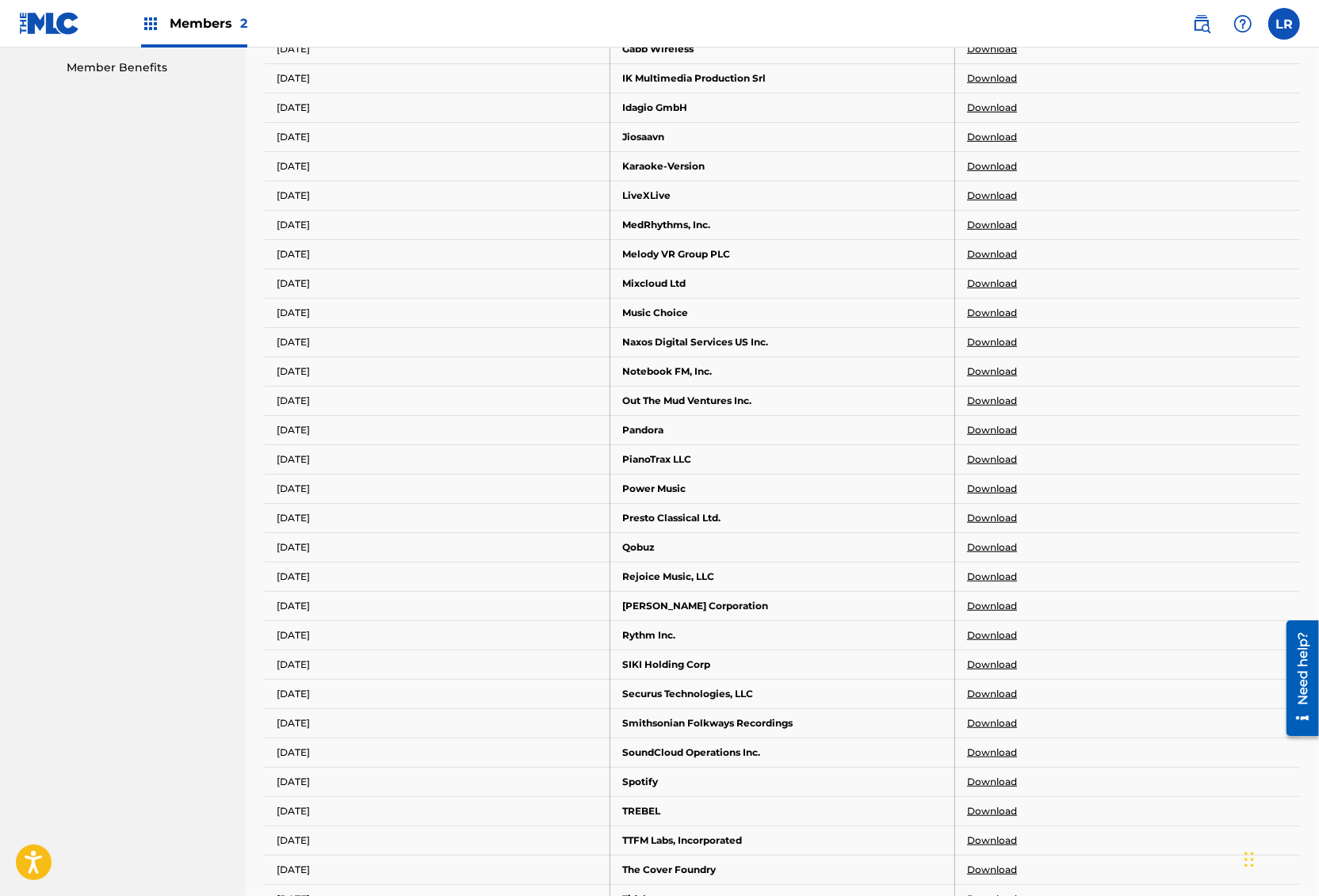
click at [999, 74] on link "Download" at bounding box center [991, 78] width 50 height 14
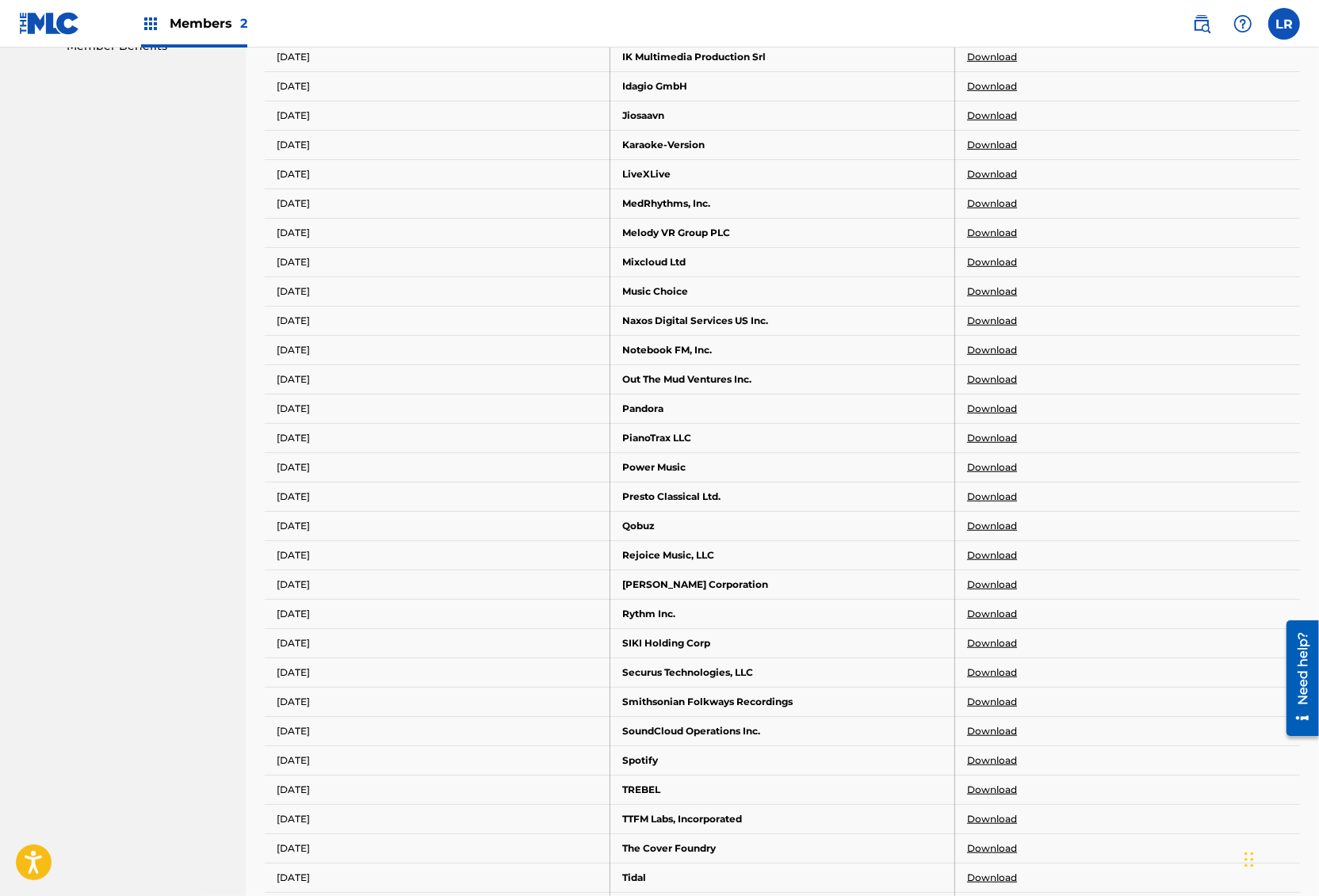
scroll to position [837, 0]
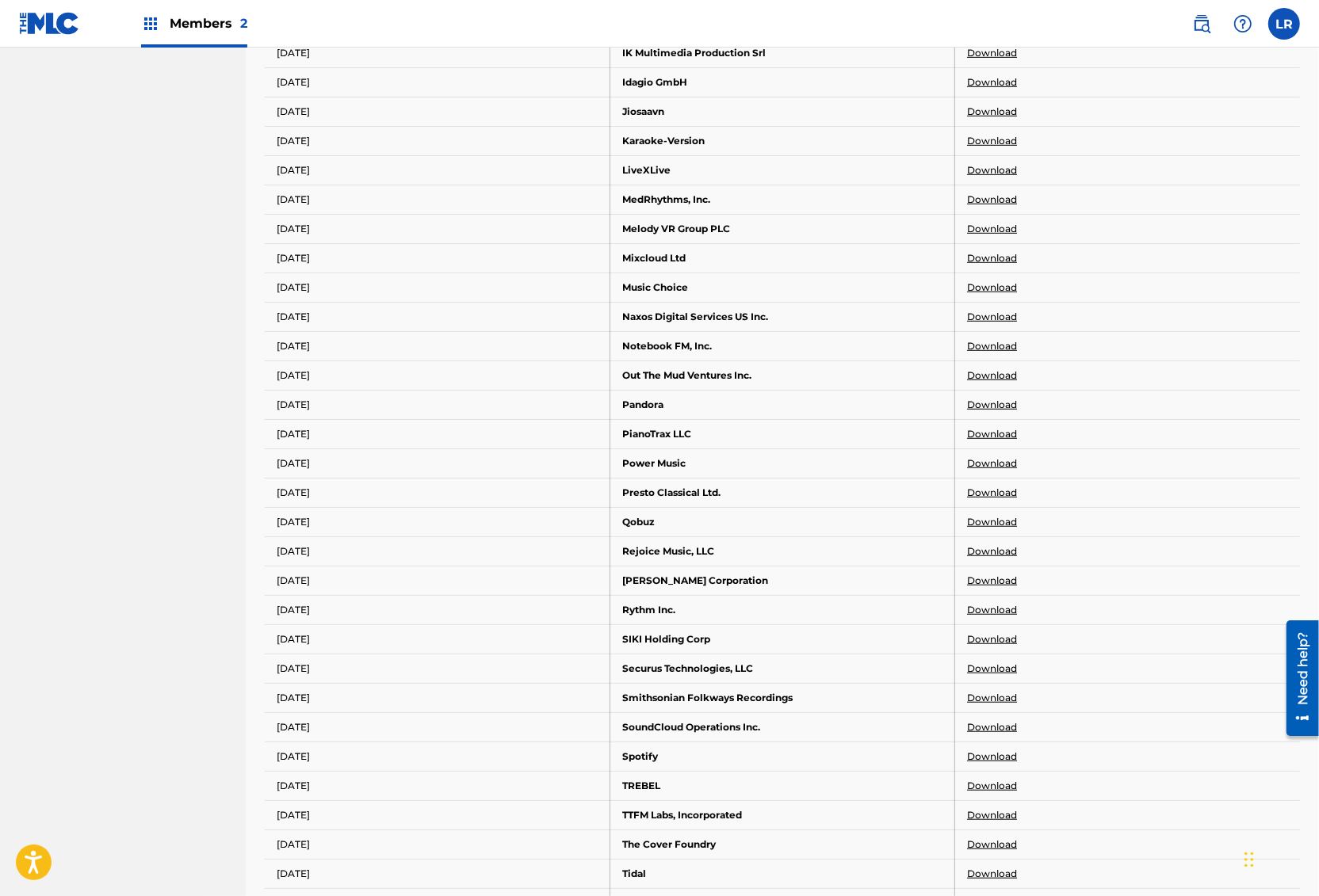
click at [1003, 79] on link "Download" at bounding box center [991, 82] width 50 height 14
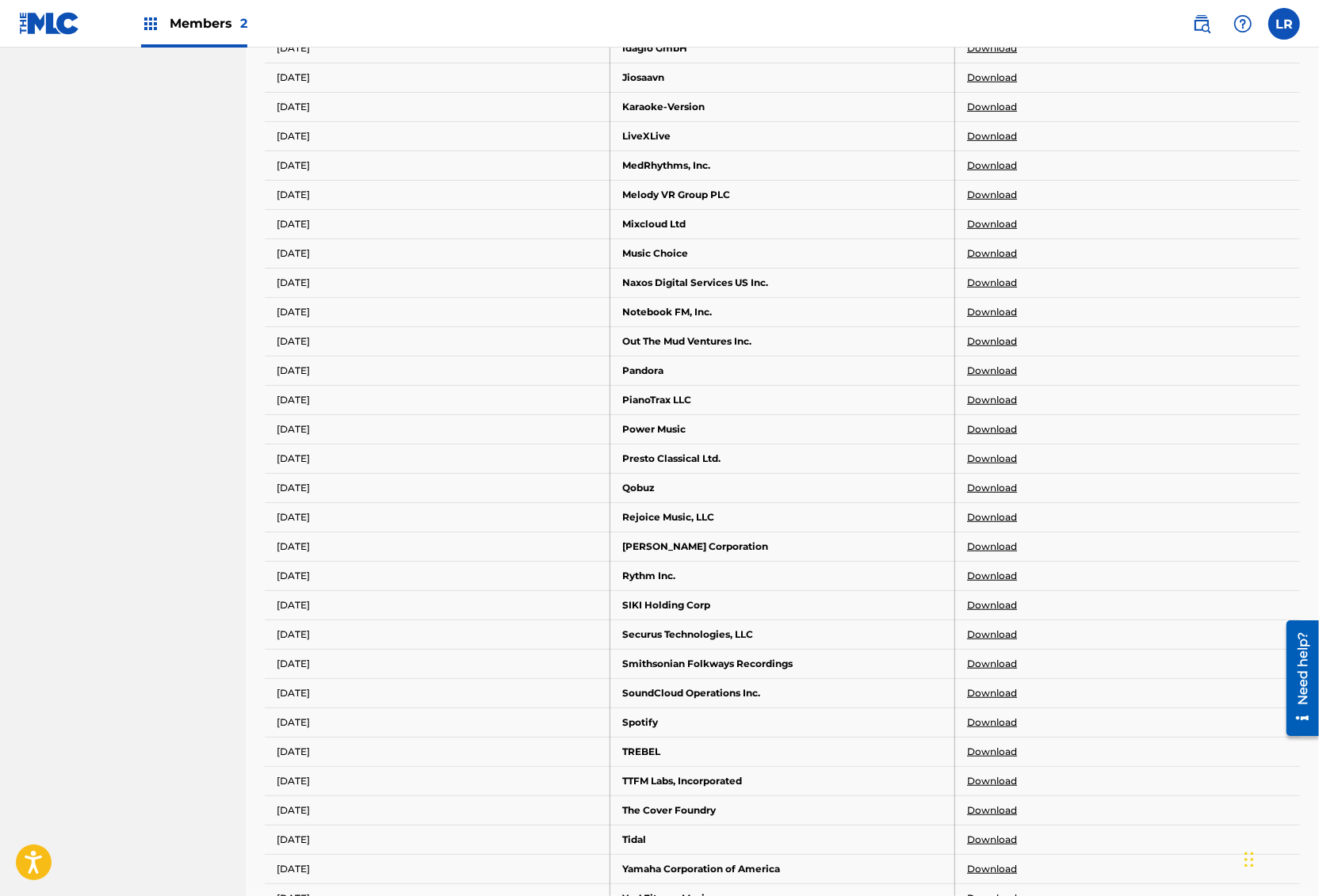
scroll to position [882, 0]
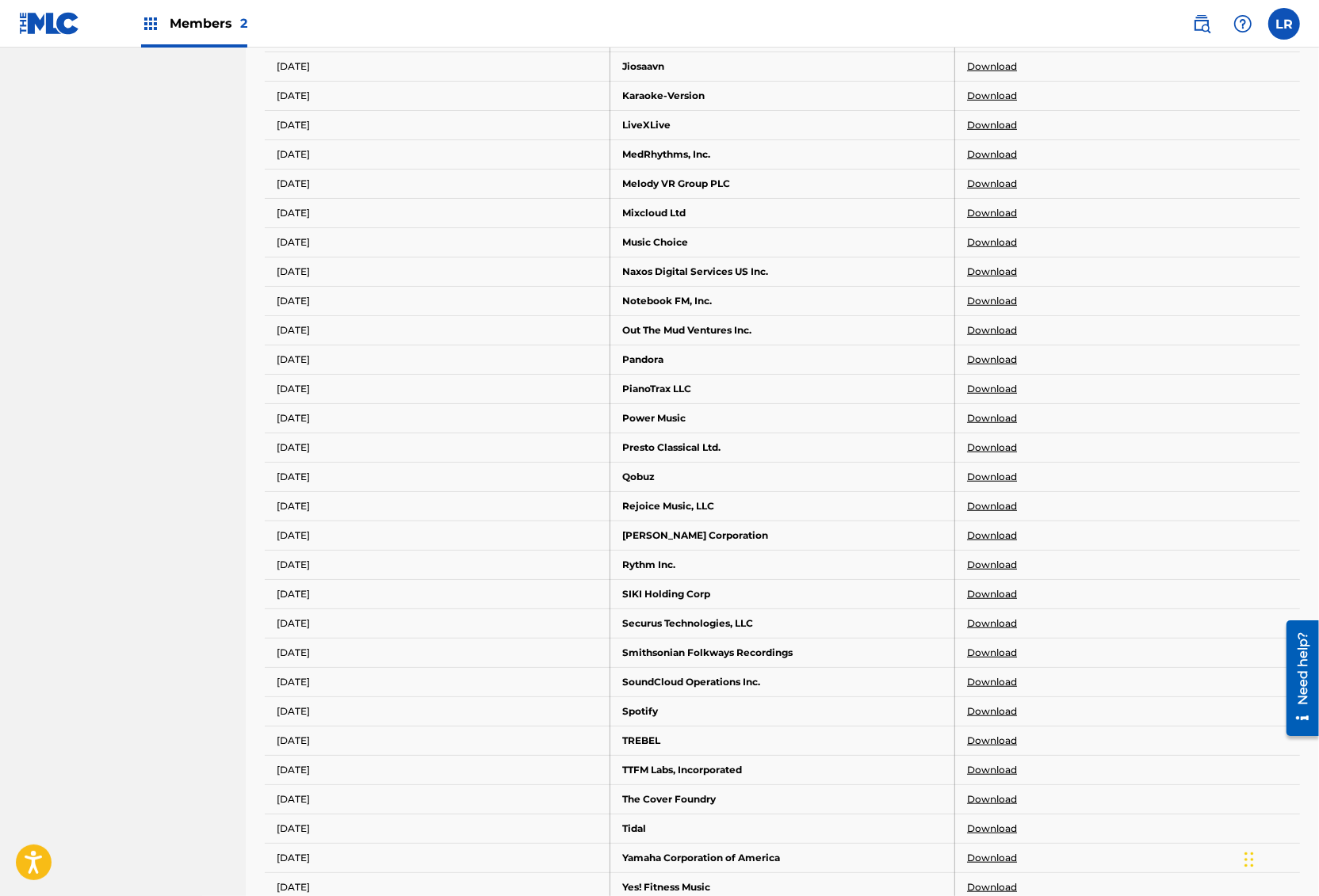
click at [989, 59] on link "Download" at bounding box center [991, 66] width 50 height 14
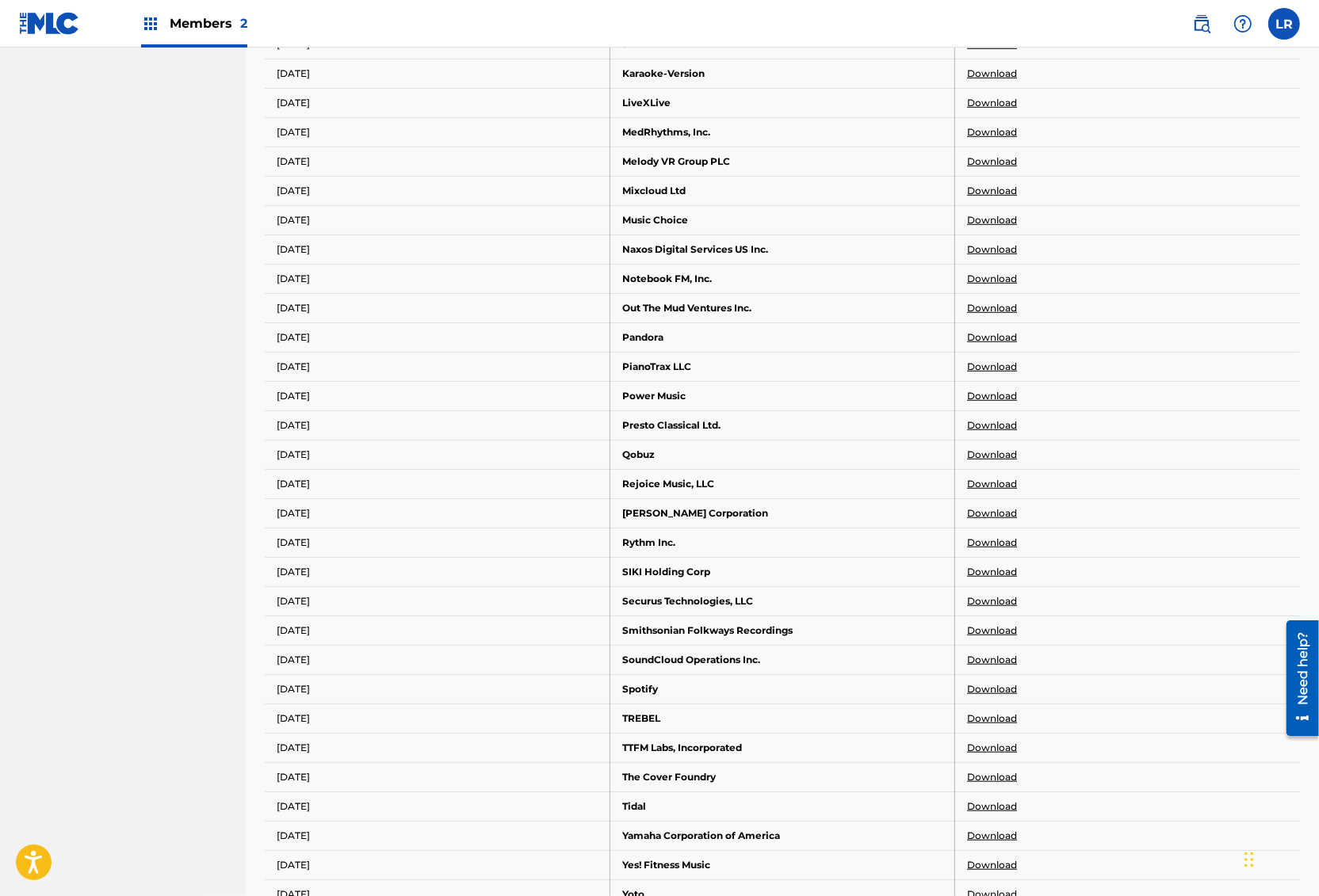
scroll to position [906, 0]
click at [990, 64] on link "Download" at bounding box center [991, 71] width 50 height 14
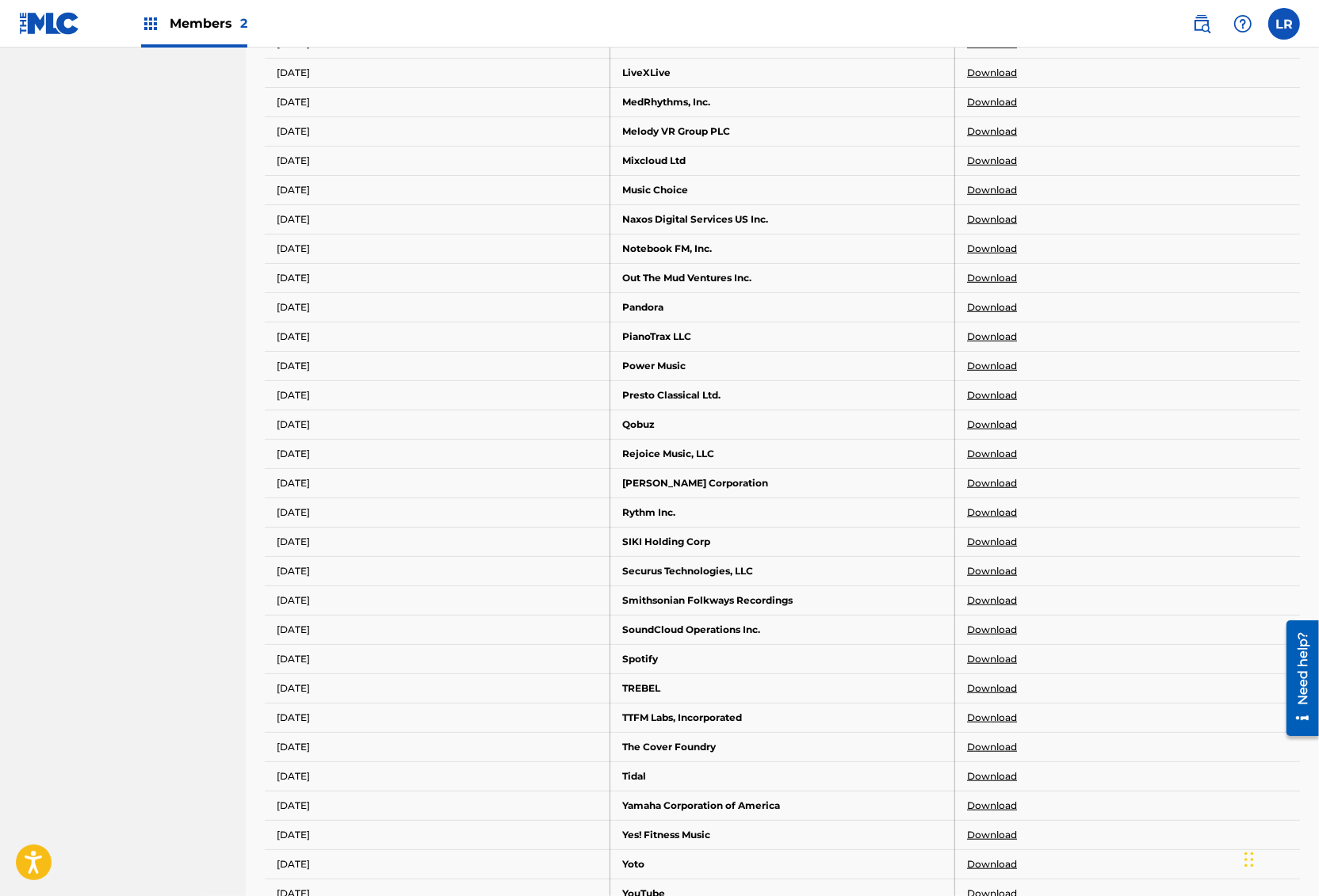
scroll to position [935, 0]
click at [974, 65] on link "Download" at bounding box center [991, 72] width 50 height 14
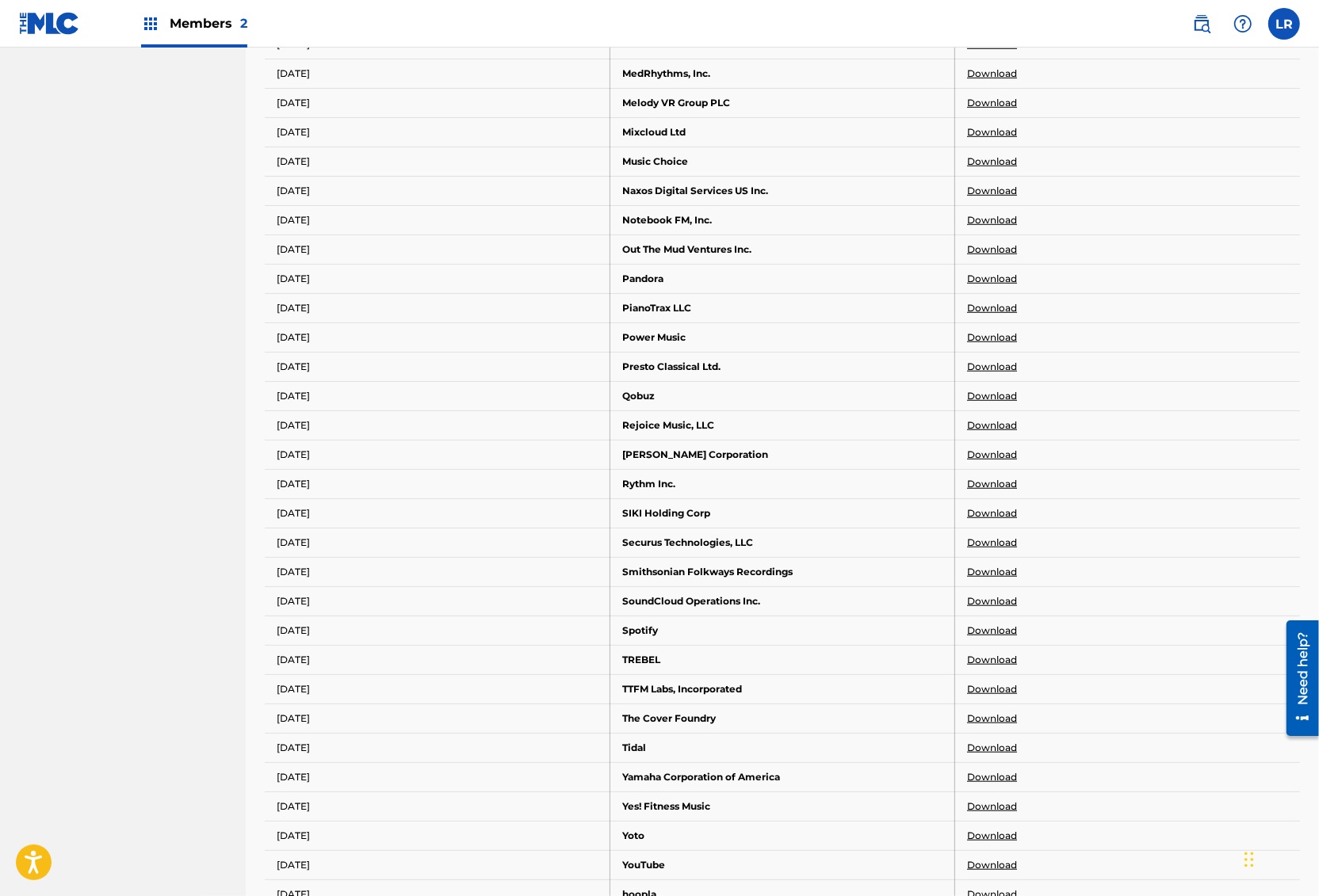
scroll to position [967, 0]
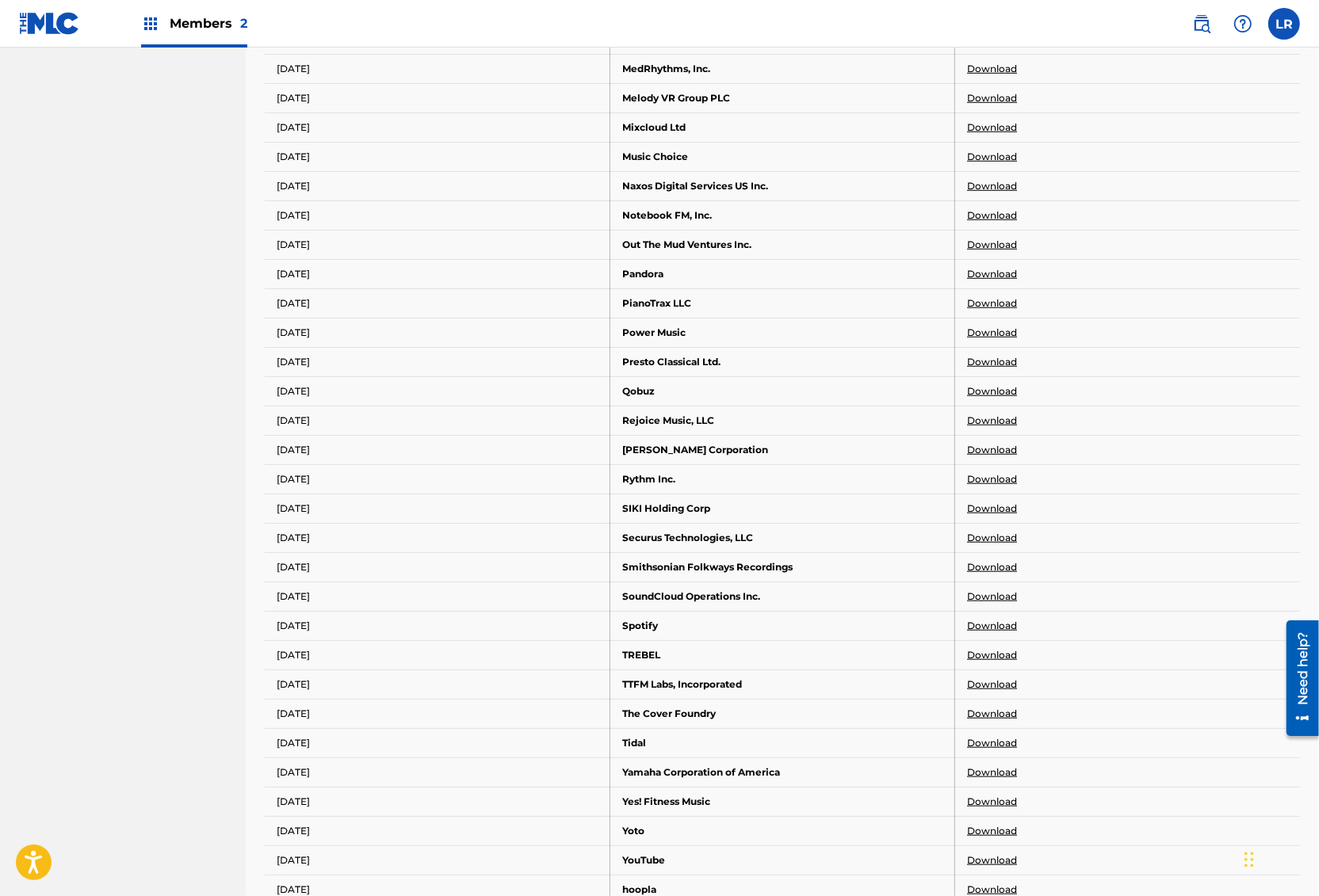
click at [999, 62] on link "Download" at bounding box center [991, 69] width 50 height 14
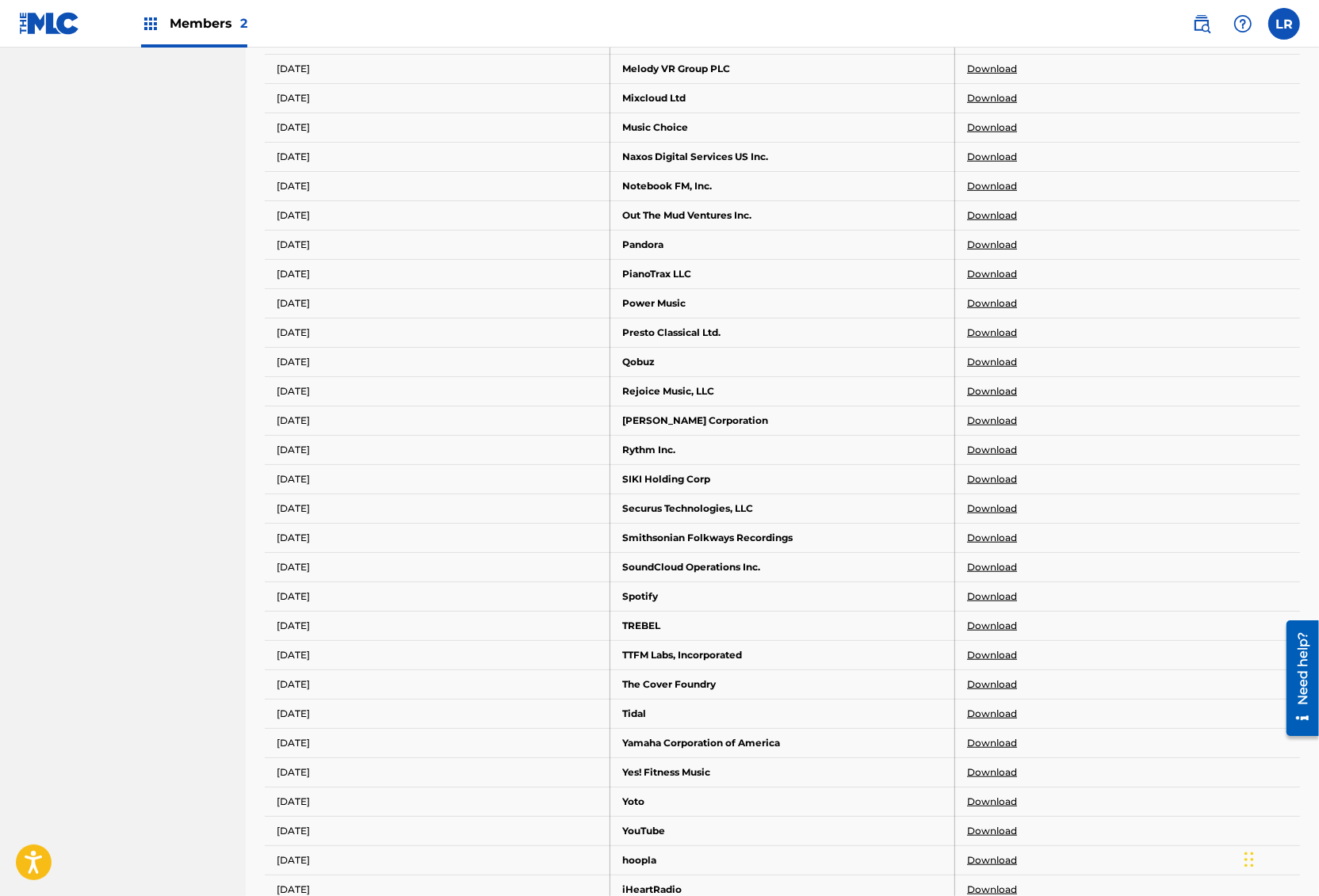
scroll to position [1004, 0]
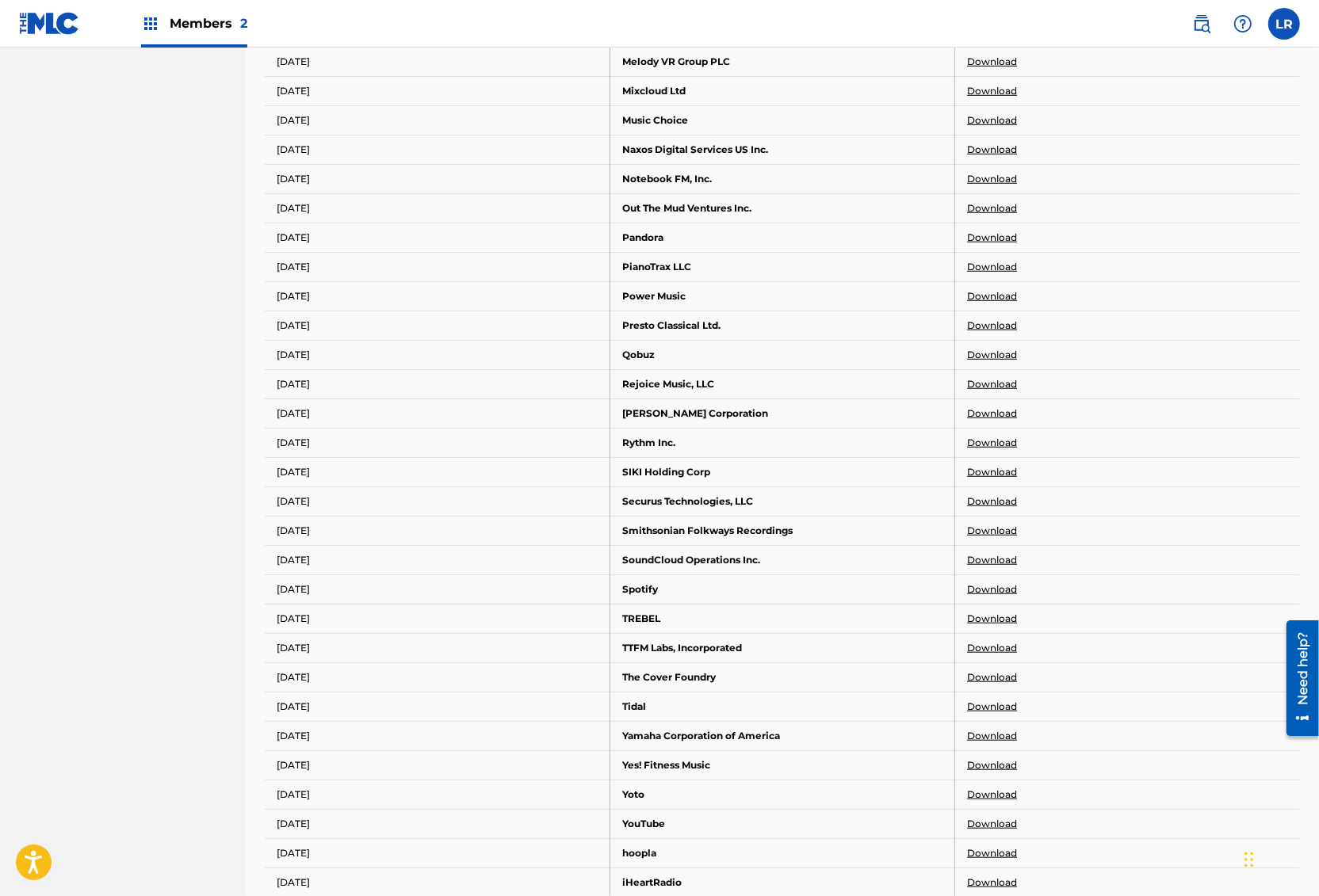
click at [998, 54] on link "Download" at bounding box center [991, 62] width 50 height 14
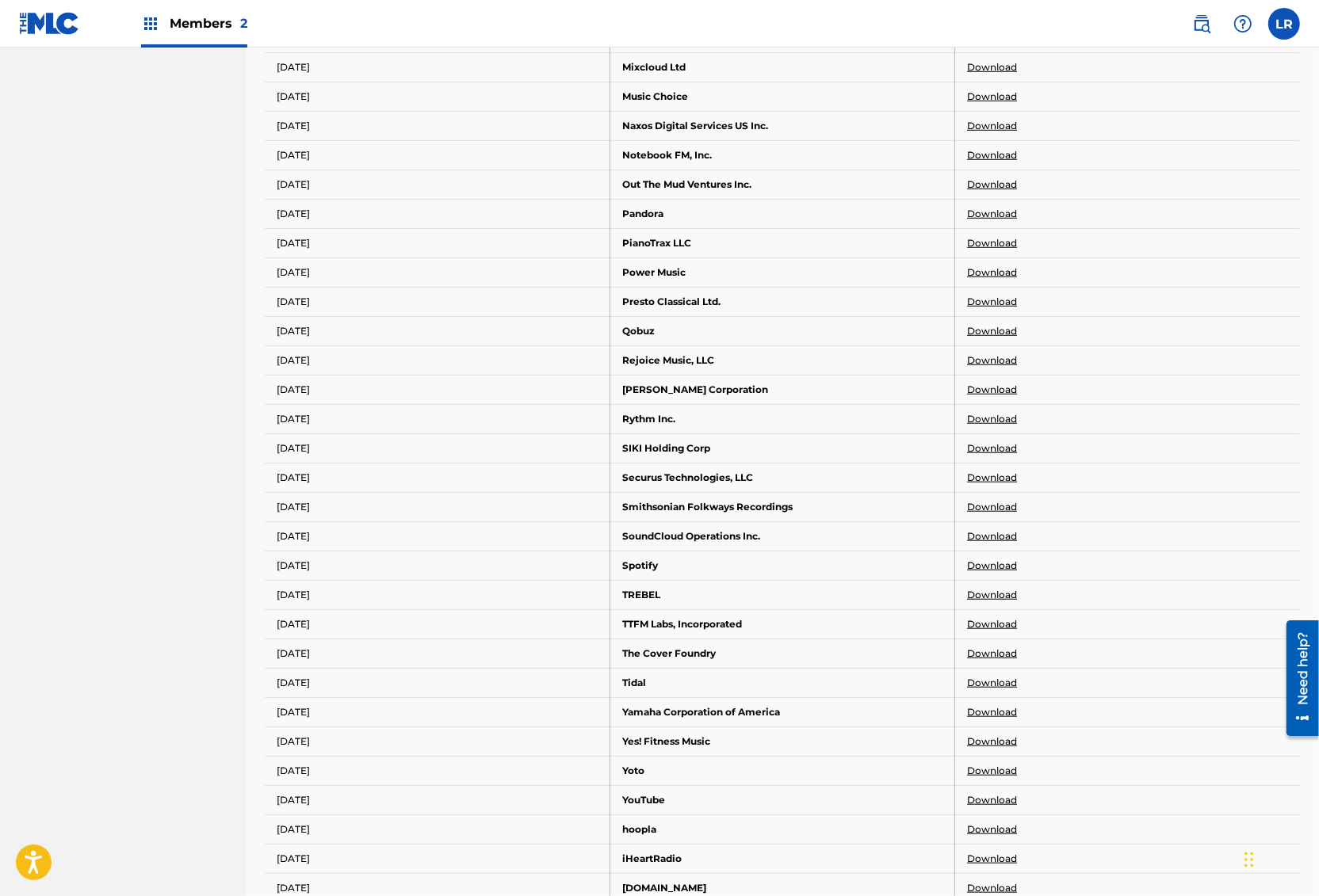
scroll to position [1029, 0]
click at [973, 58] on link "Download" at bounding box center [991, 66] width 50 height 14
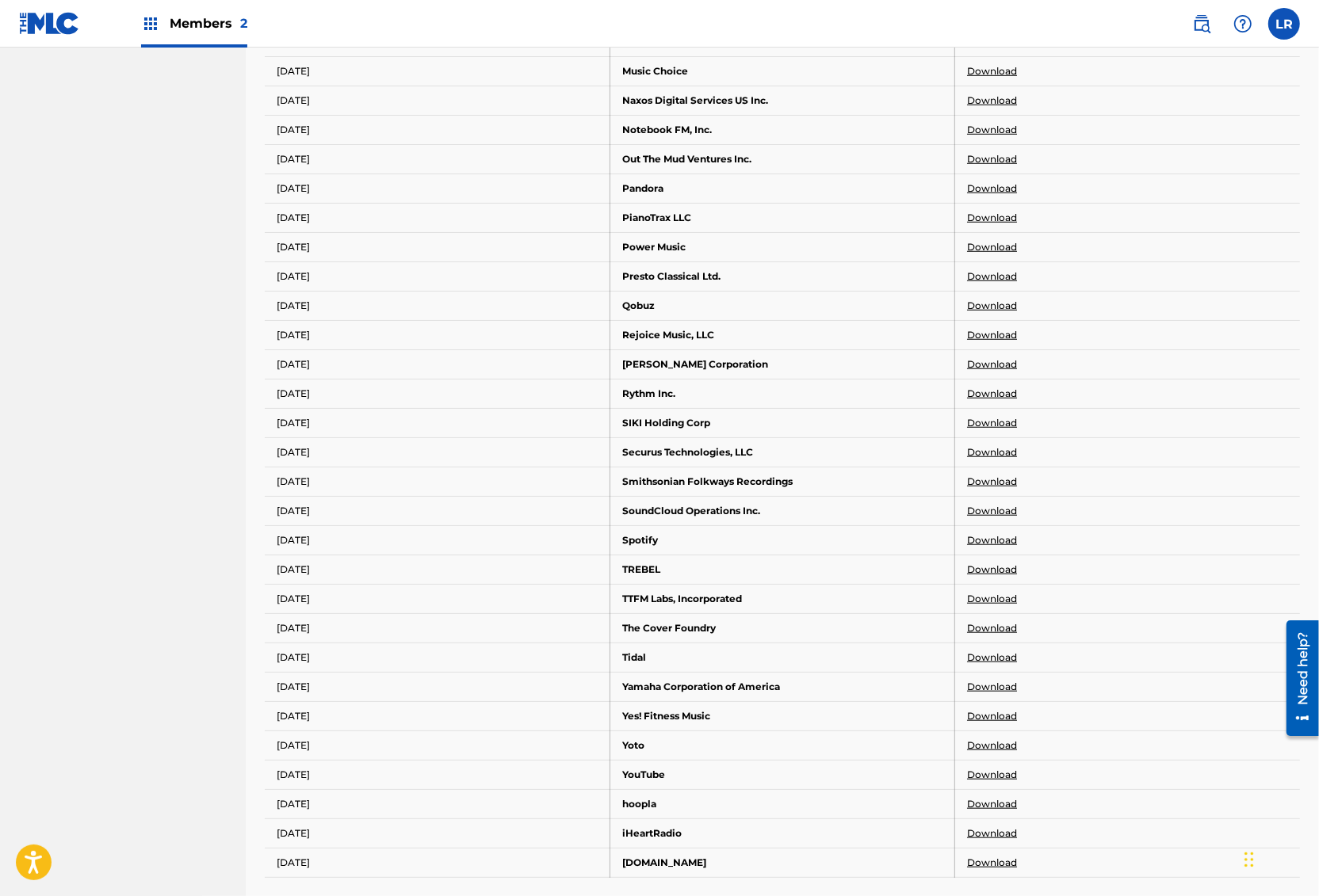
scroll to position [1054, 0]
click at [979, 63] on link "Download" at bounding box center [991, 70] width 50 height 14
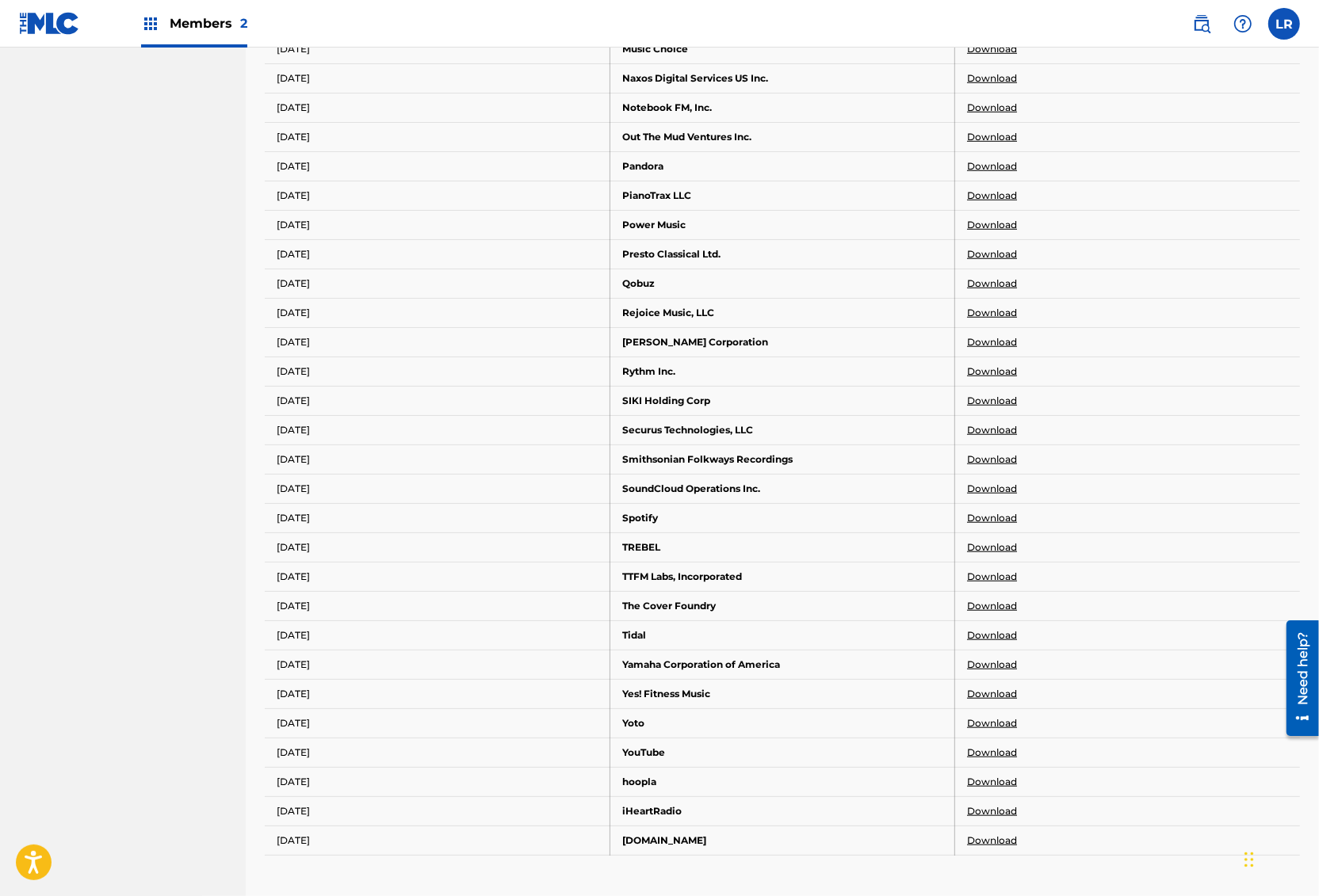
scroll to position [1084, 0]
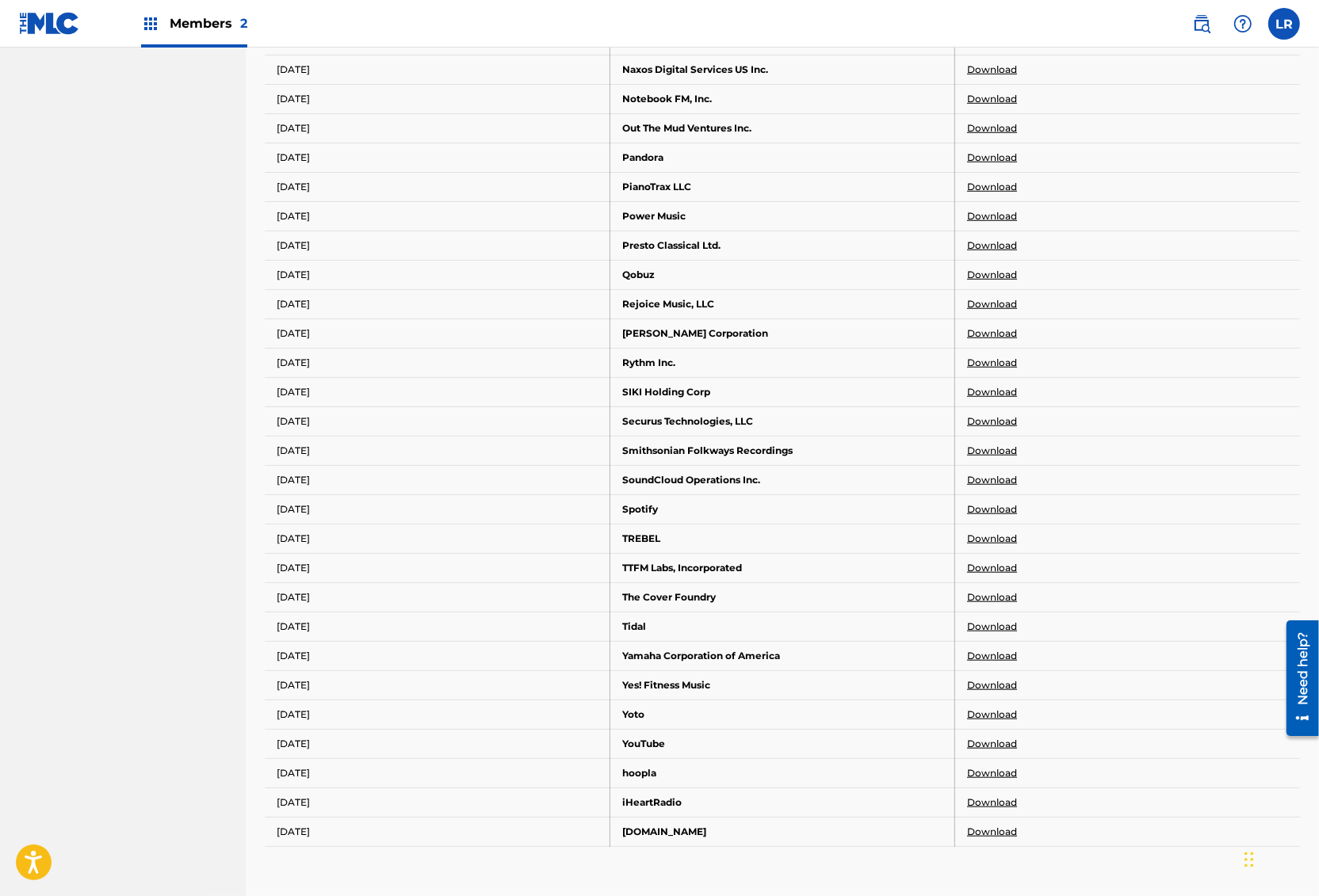
click at [997, 65] on link "Download" at bounding box center [991, 70] width 50 height 14
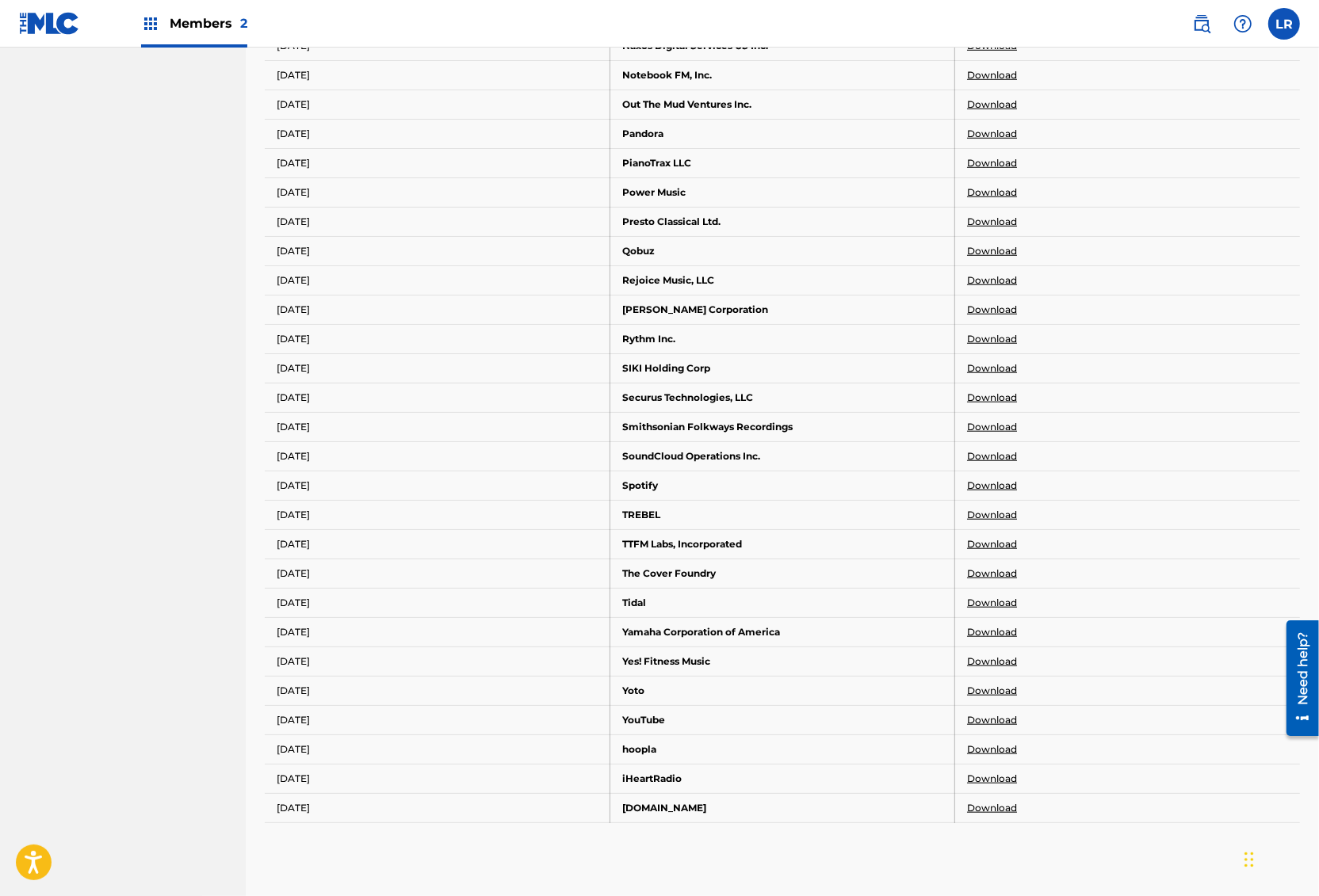
scroll to position [1108, 0]
click at [999, 67] on link "Download" at bounding box center [991, 74] width 50 height 14
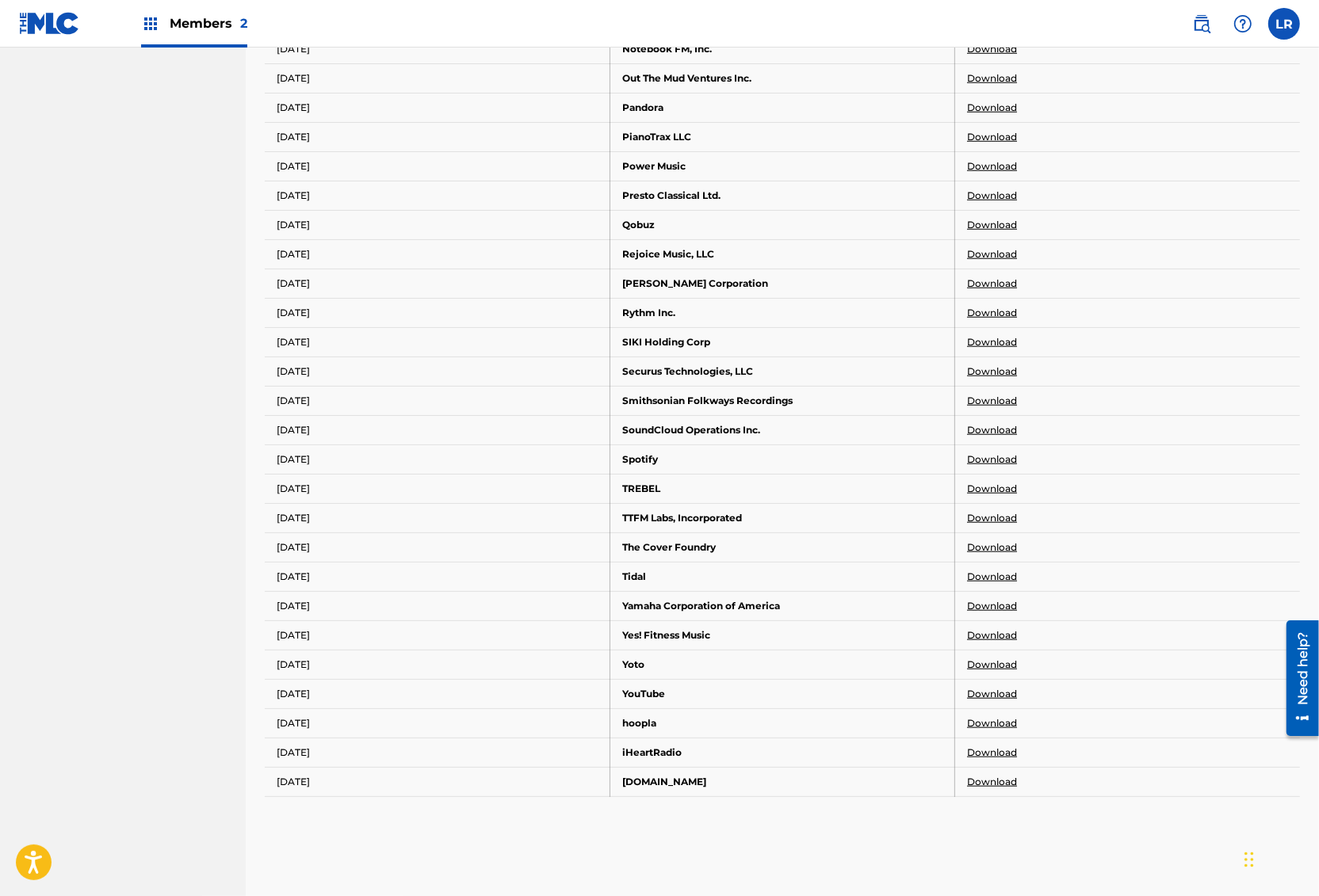
scroll to position [1141, 0]
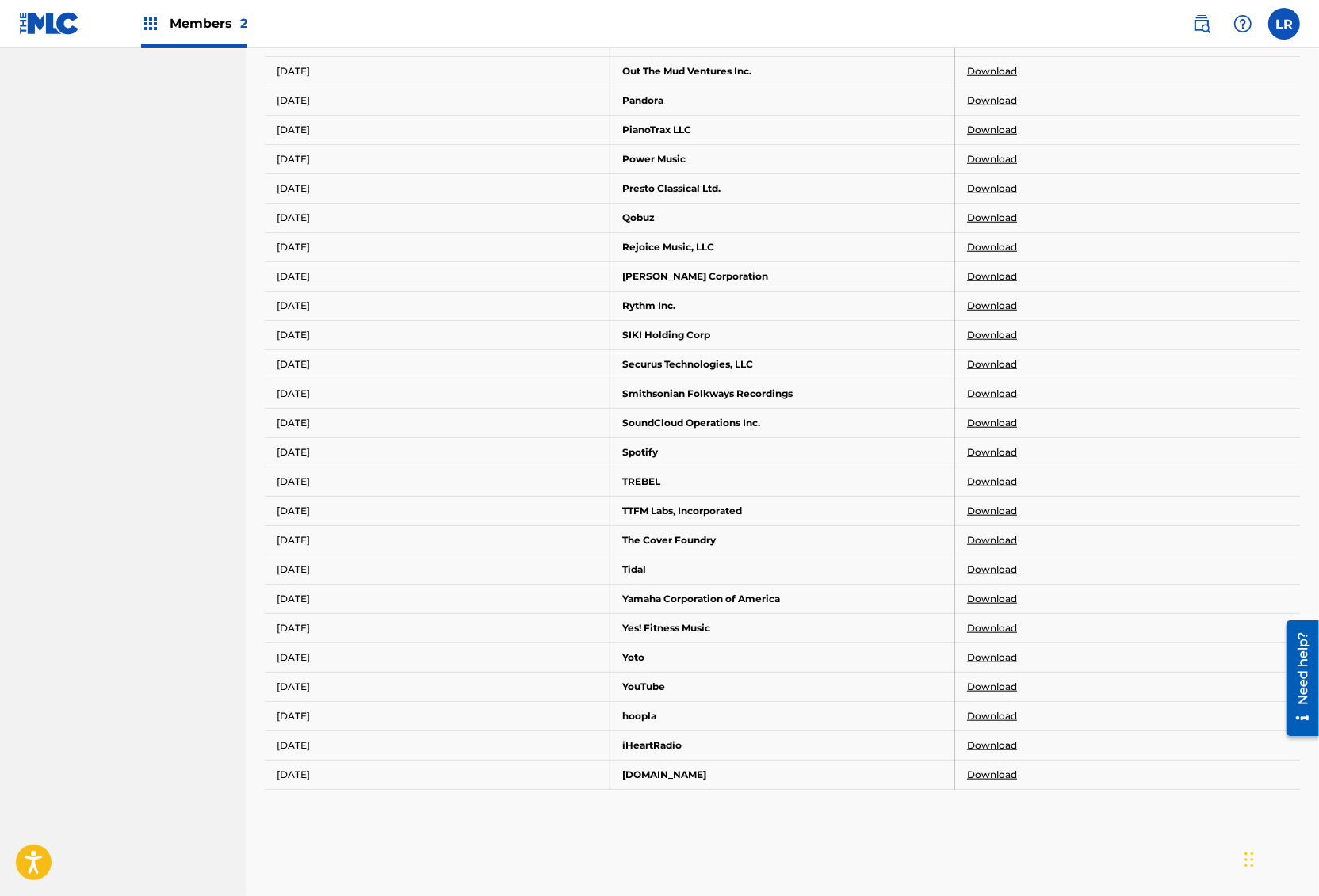
click at [997, 56] on td "Download" at bounding box center [1127, 70] width 344 height 30
click at [995, 64] on link "Download" at bounding box center [991, 71] width 50 height 14
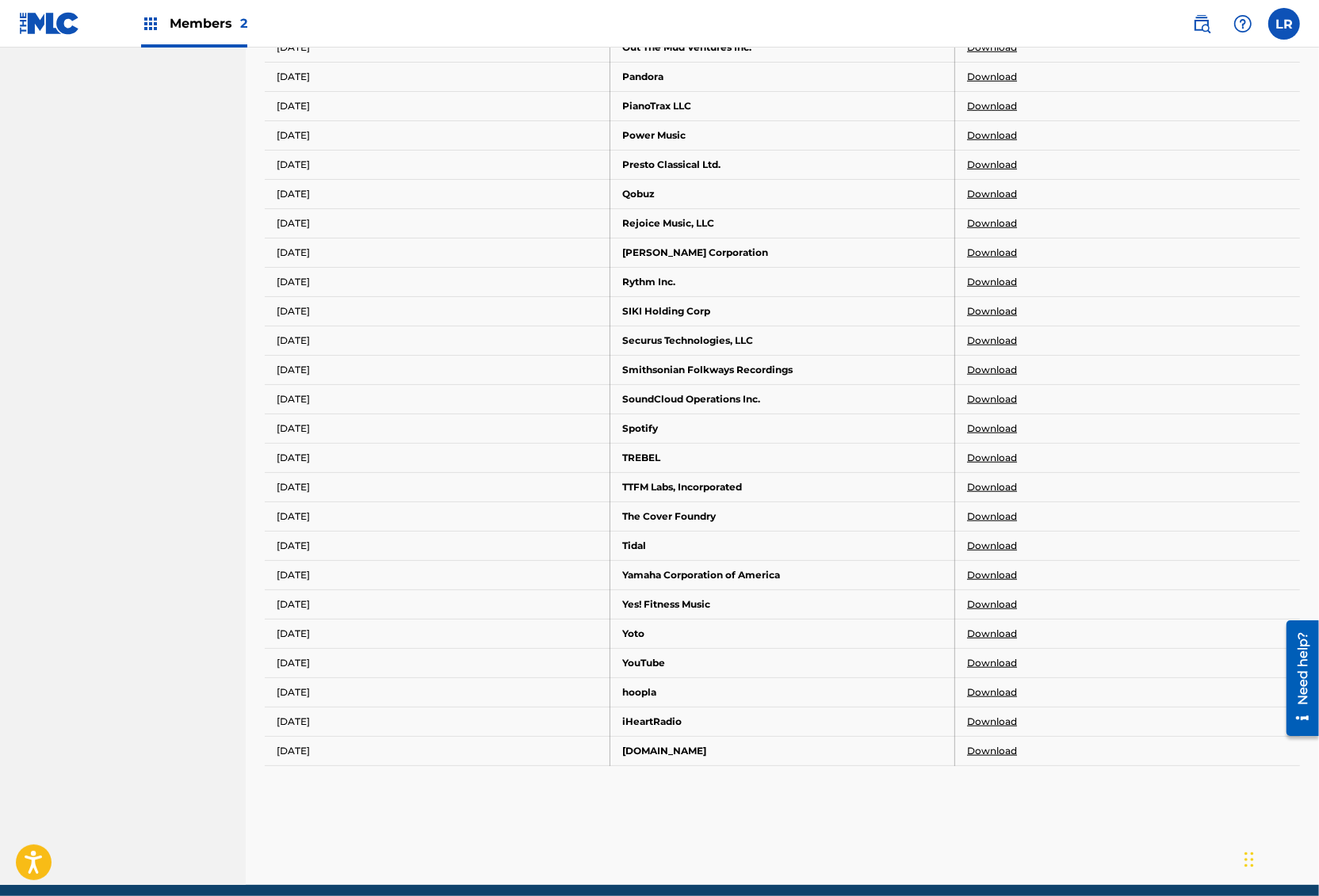
scroll to position [1168, 0]
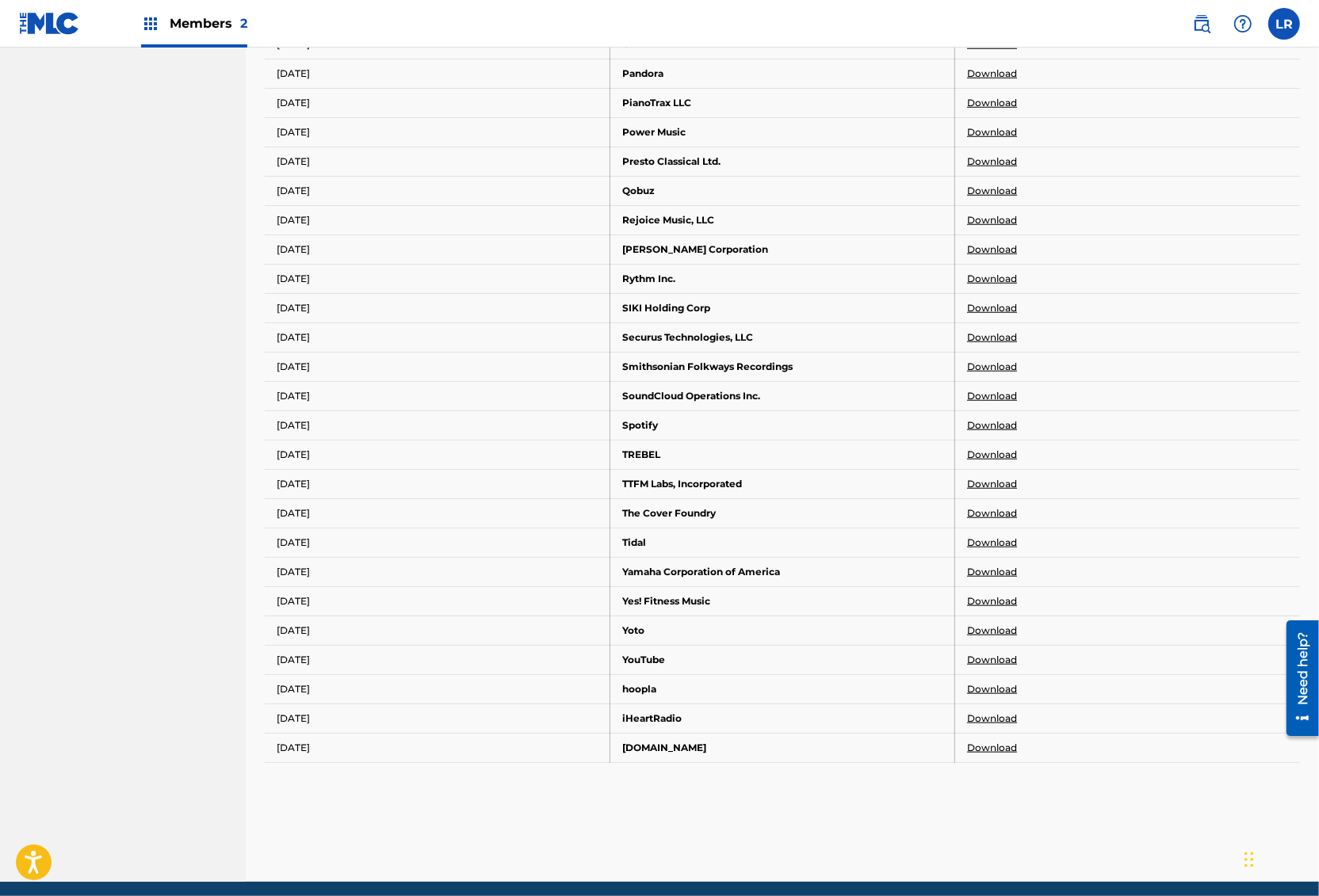
click at [1006, 66] on link "Download" at bounding box center [991, 74] width 50 height 14
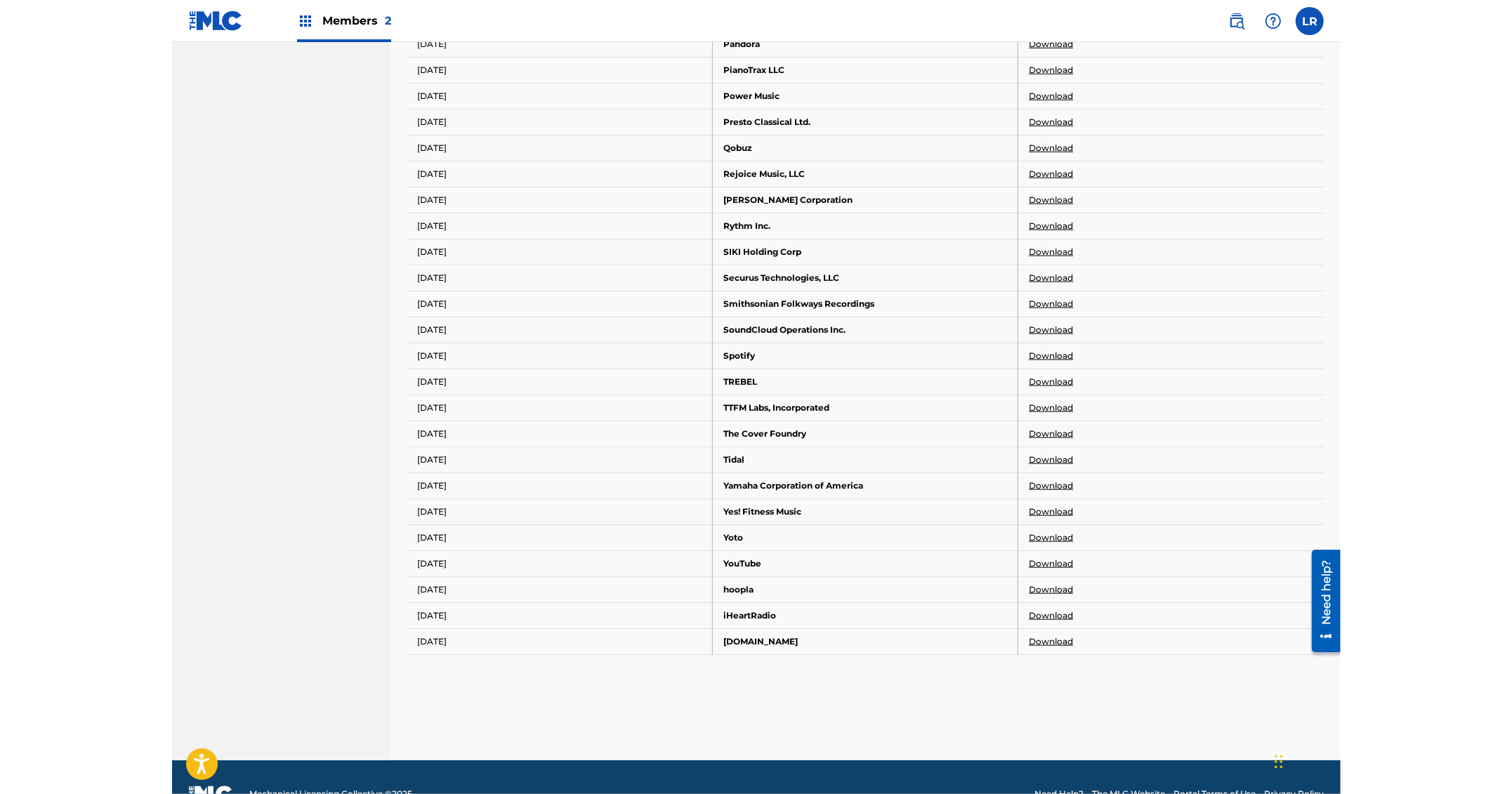
scroll to position [1064, 0]
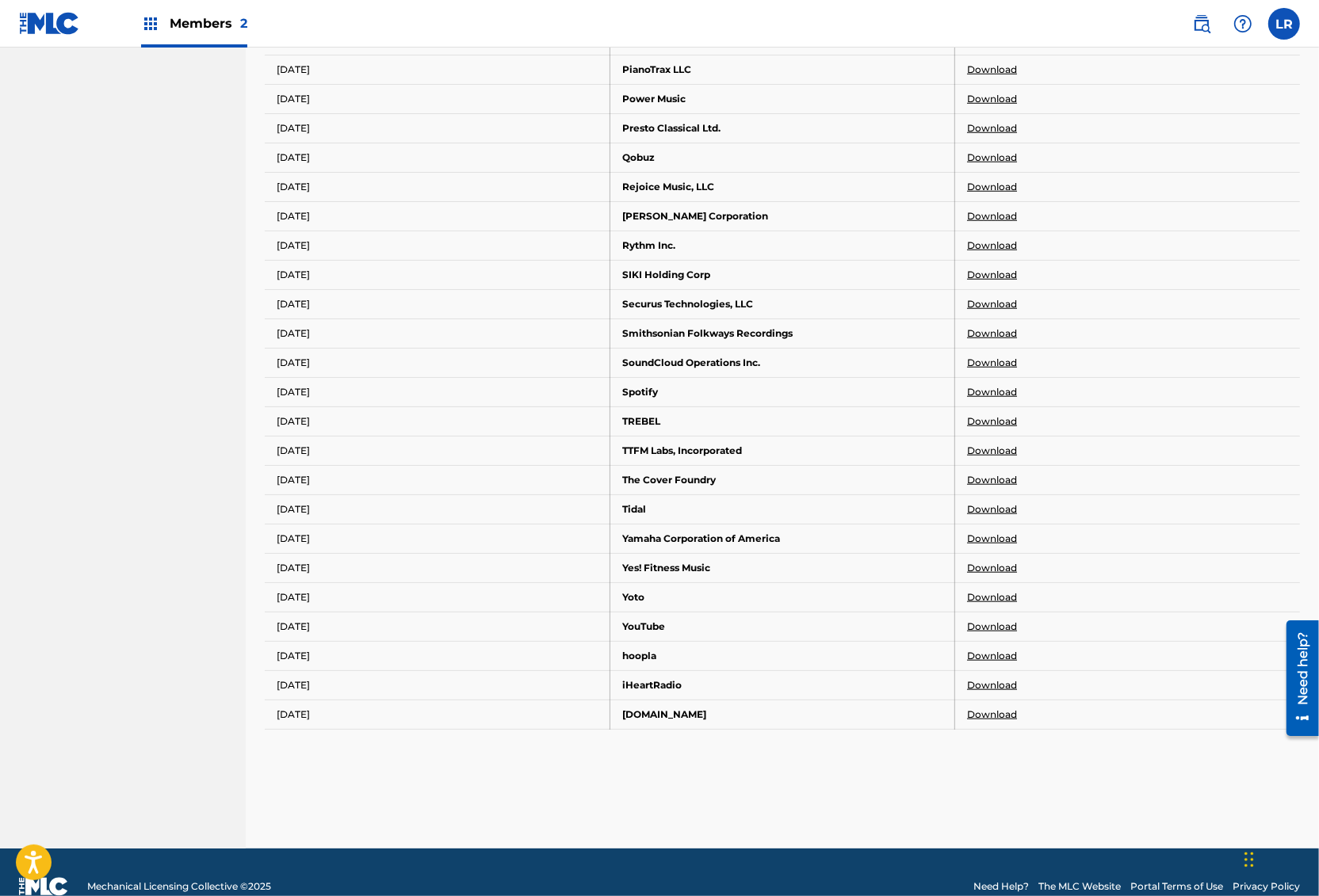
click at [999, 62] on link "Download" at bounding box center [991, 70] width 50 height 14
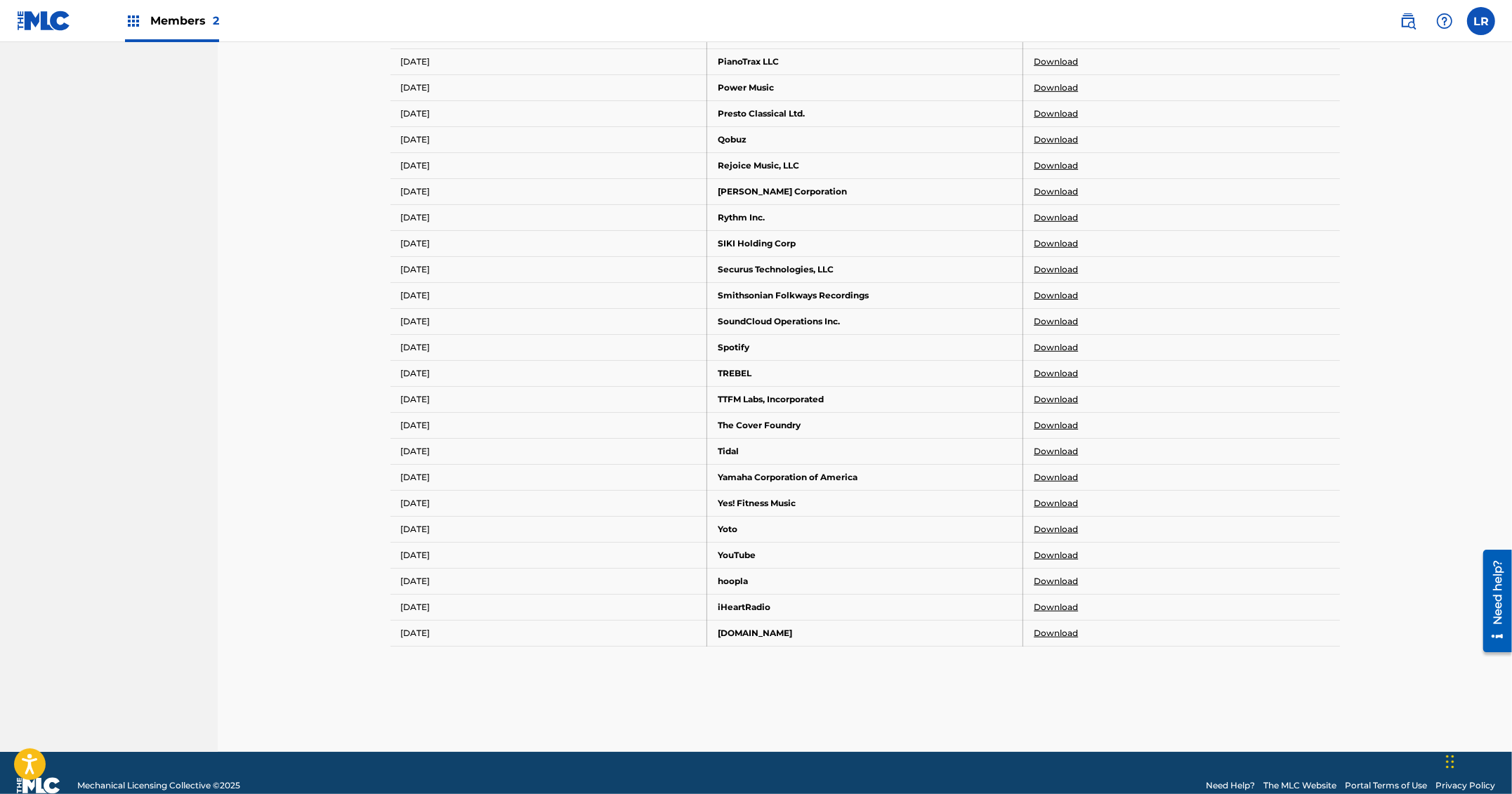
click at [1065, 82] on link "Download" at bounding box center [1056, 88] width 44 height 13
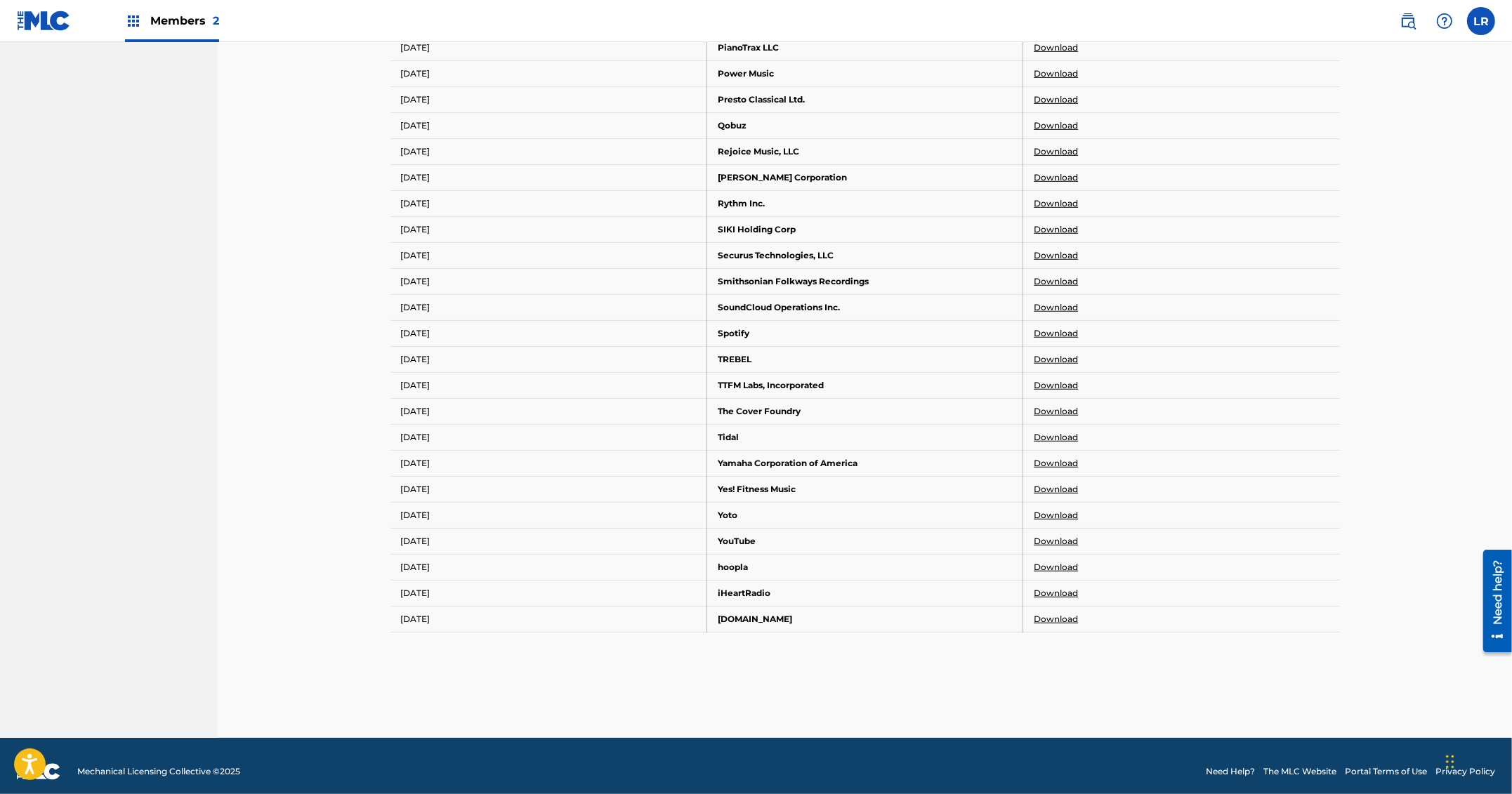
click at [1065, 94] on link "Download" at bounding box center [1056, 100] width 44 height 13
click at [1048, 119] on link "Download" at bounding box center [1056, 126] width 44 height 13
click at [1040, 145] on link "Download" at bounding box center [1056, 152] width 44 height 13
click at [1051, 172] on link "Download" at bounding box center [1056, 177] width 44 height 13
click at [1056, 197] on link "Download" at bounding box center [1056, 204] width 44 height 13
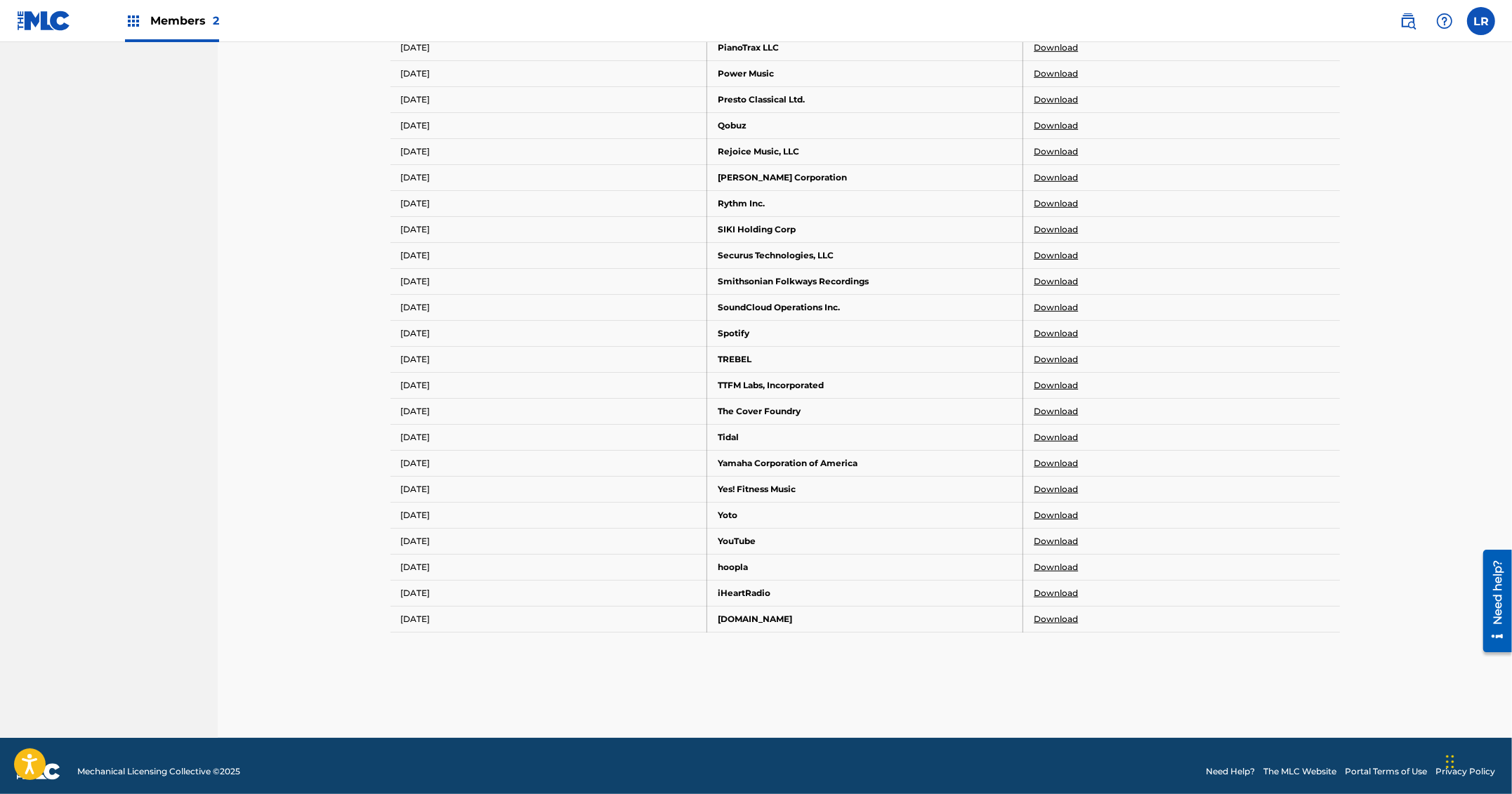
click at [1053, 224] on link "Download" at bounding box center [1056, 230] width 44 height 13
click at [1046, 249] on link "Download" at bounding box center [1056, 255] width 44 height 13
click at [1063, 275] on link "Download" at bounding box center [1056, 282] width 44 height 13
click at [1051, 302] on link "Download" at bounding box center [1056, 308] width 44 height 13
click at [1053, 355] on link "Download" at bounding box center [1056, 360] width 44 height 13
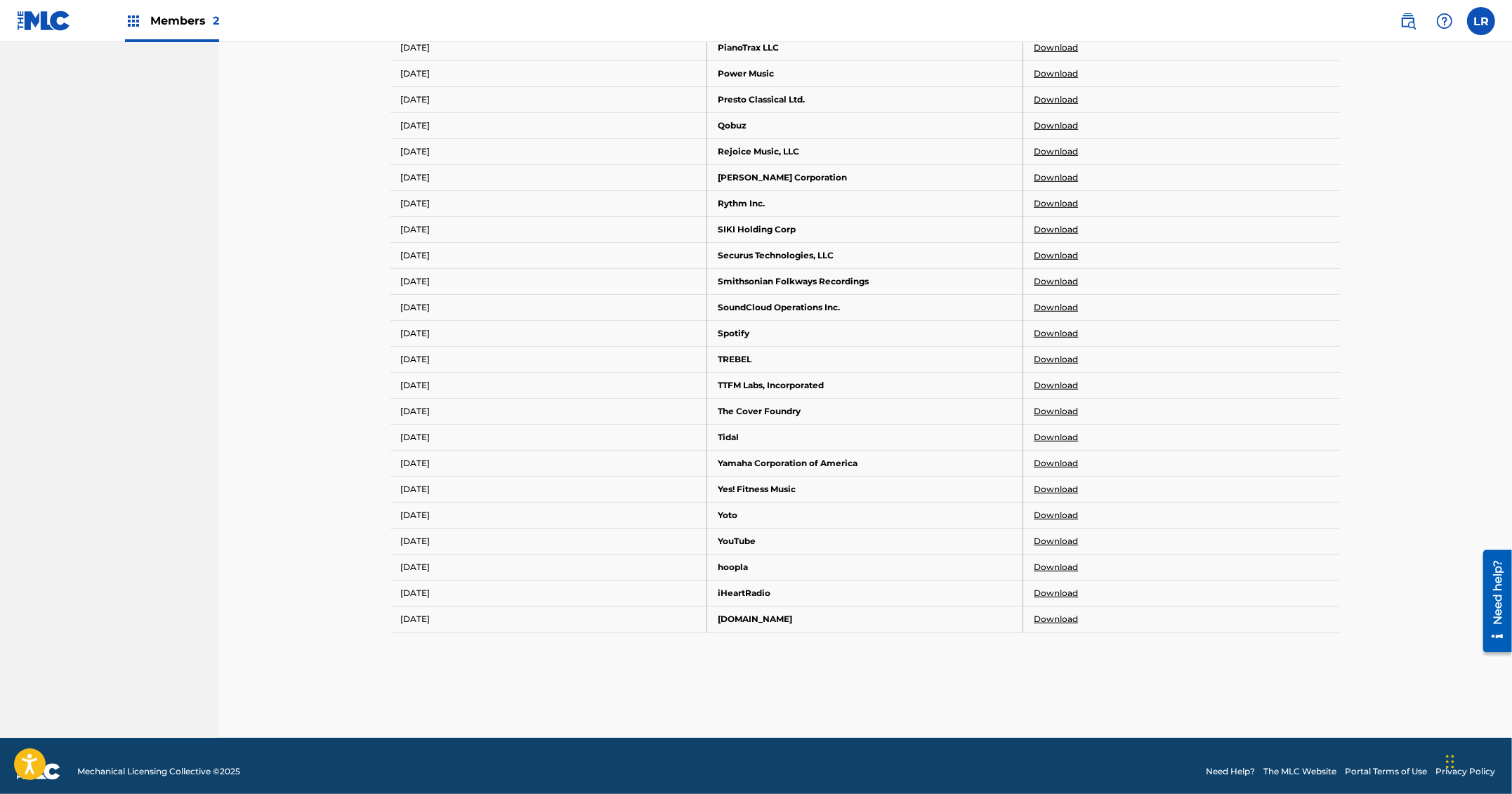
click at [1058, 379] on link "Download" at bounding box center [1056, 385] width 44 height 13
click at [1043, 408] on td "Download" at bounding box center [1182, 411] width 317 height 26
click at [1053, 405] on link "Download" at bounding box center [1056, 412] width 44 height 13
click at [1052, 431] on link "Download" at bounding box center [1056, 438] width 44 height 13
click at [1041, 457] on link "Download" at bounding box center [1056, 463] width 44 height 13
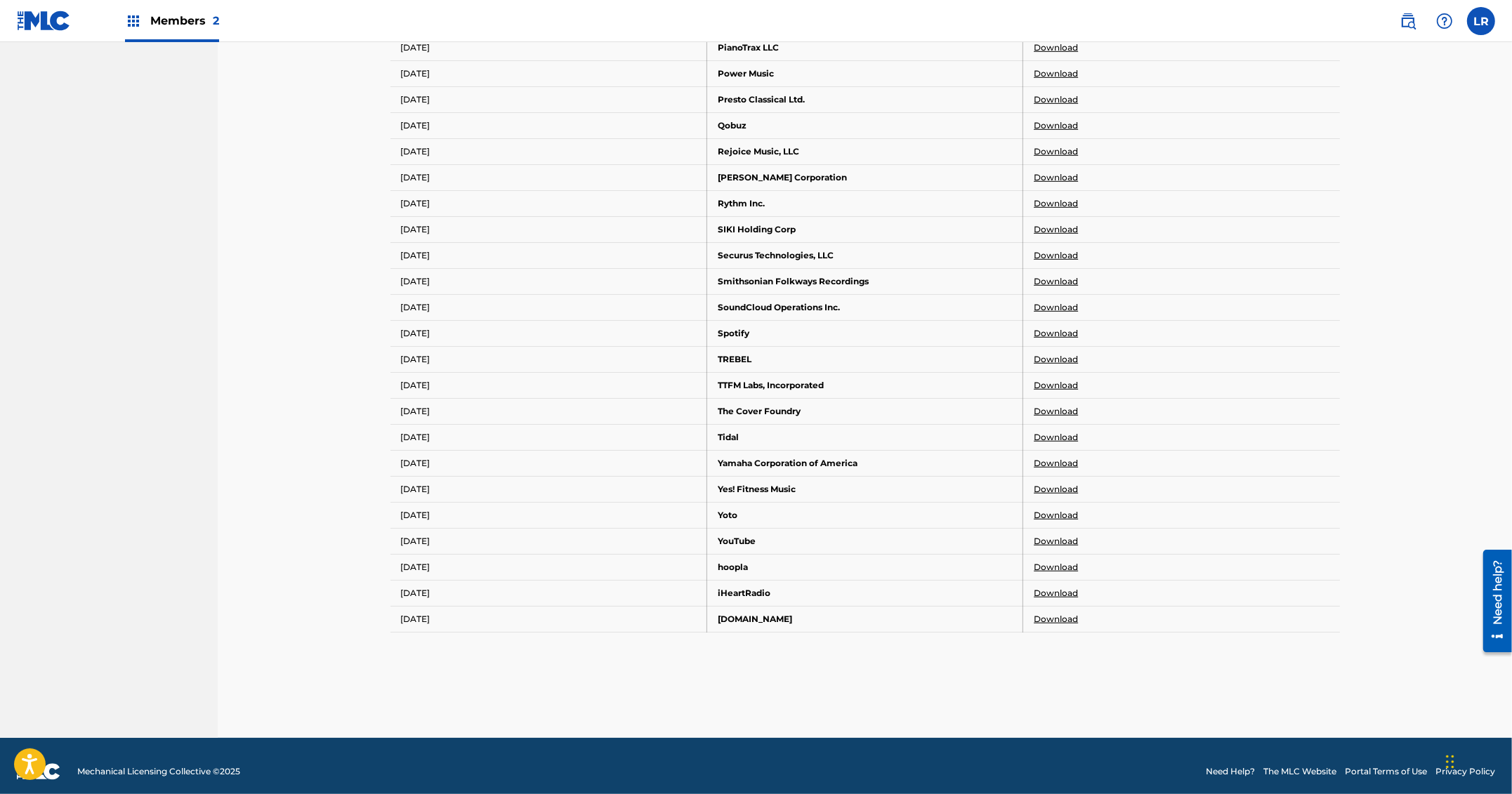
click at [1047, 483] on link "Download" at bounding box center [1056, 490] width 44 height 13
click at [1068, 509] on link "Download" at bounding box center [1056, 515] width 44 height 13
click at [1057, 509] on link "Download" at bounding box center [1056, 515] width 44 height 13
click at [1063, 535] on link "Download" at bounding box center [1056, 541] width 44 height 13
click at [1048, 561] on link "Download" at bounding box center [1056, 568] width 44 height 13
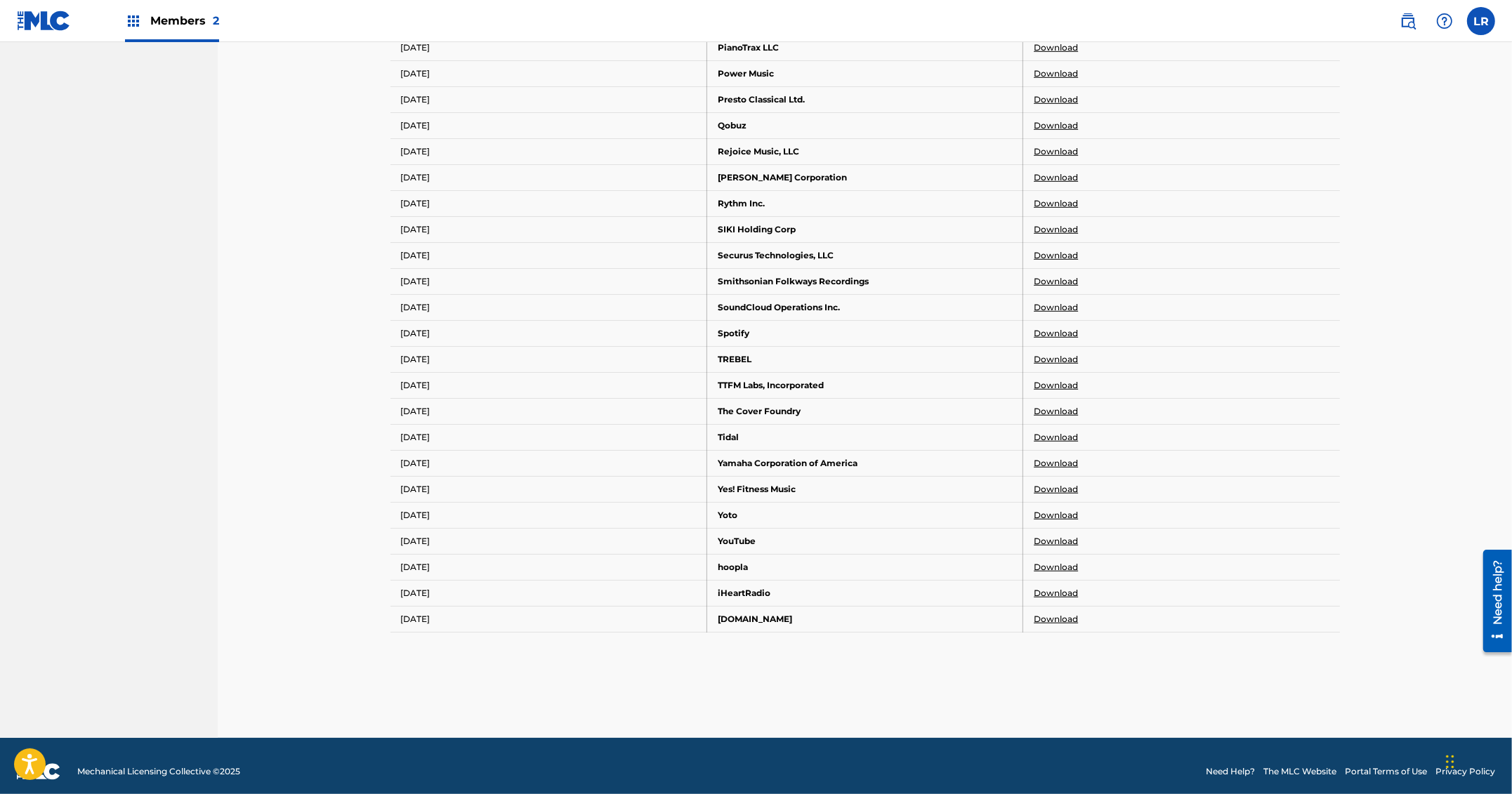
click at [1045, 587] on link "Download" at bounding box center [1056, 593] width 44 height 13
click at [1051, 613] on link "Download" at bounding box center [1056, 619] width 44 height 13
